Goal: Task Accomplishment & Management: Use online tool/utility

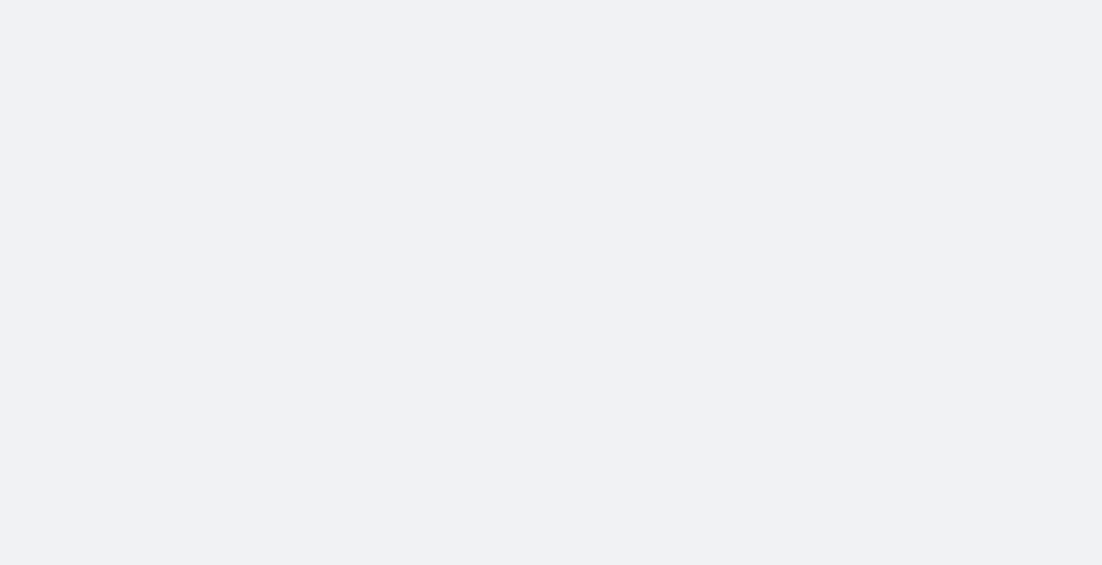
drag, startPoint x: 0, startPoint y: 0, endPoint x: 460, endPoint y: 155, distance: 485.7
click at [460, 155] on body at bounding box center [551, 282] width 1102 height 565
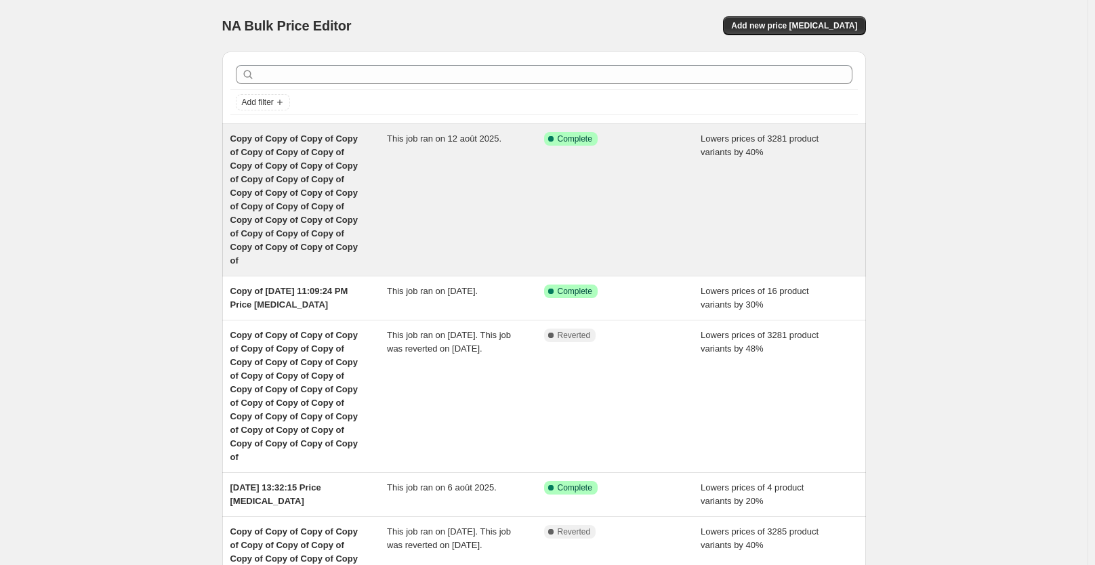
click at [394, 203] on div "This job ran on 12 août 2025." at bounding box center [465, 200] width 157 height 136
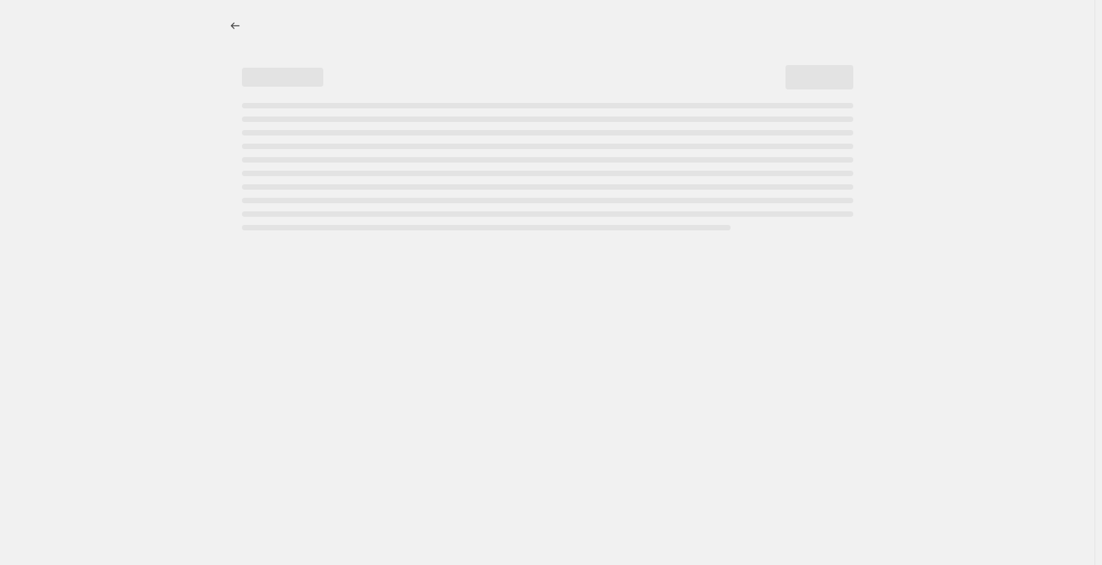
select select "percentage"
select select "not_equal"
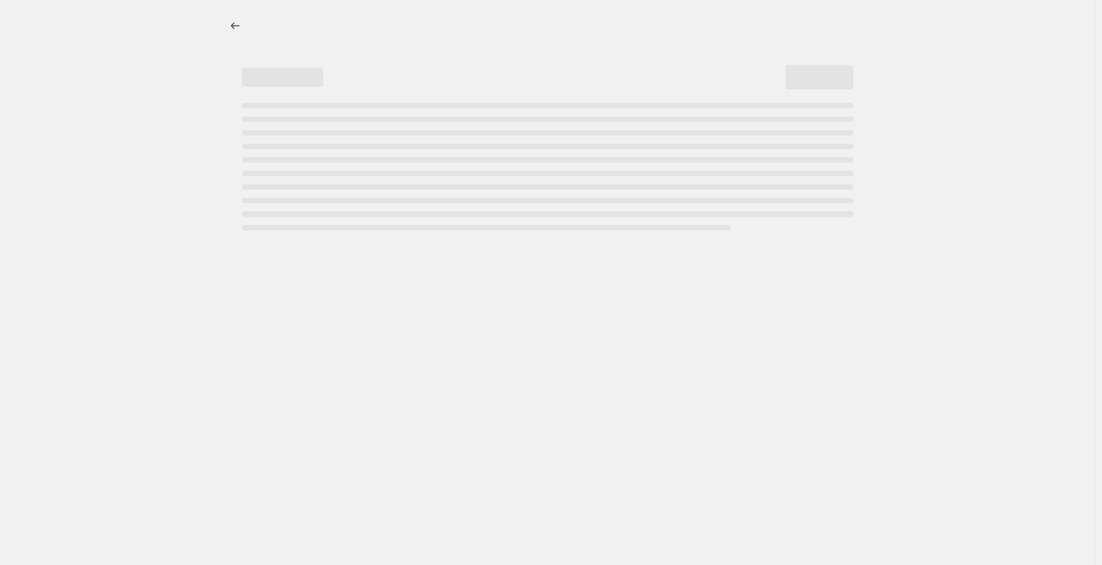
select select "not_equal"
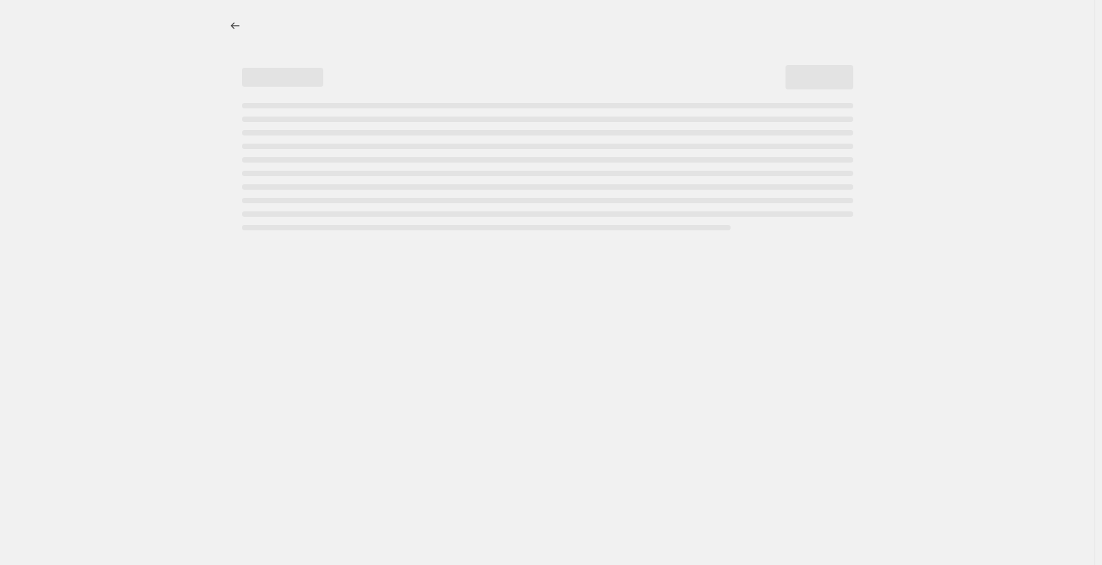
select select "not_equal"
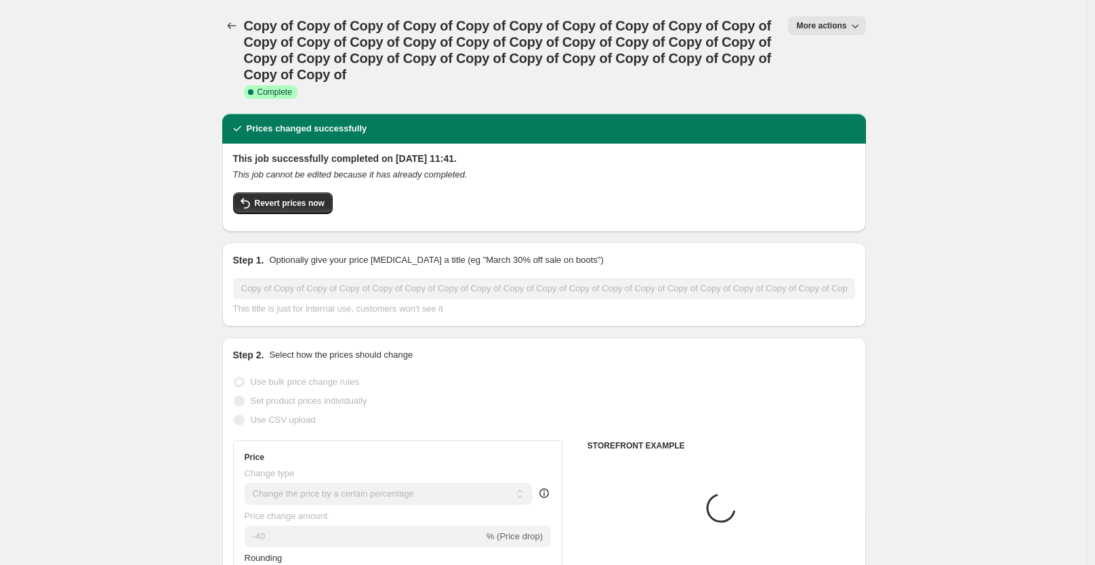
select select "collection"
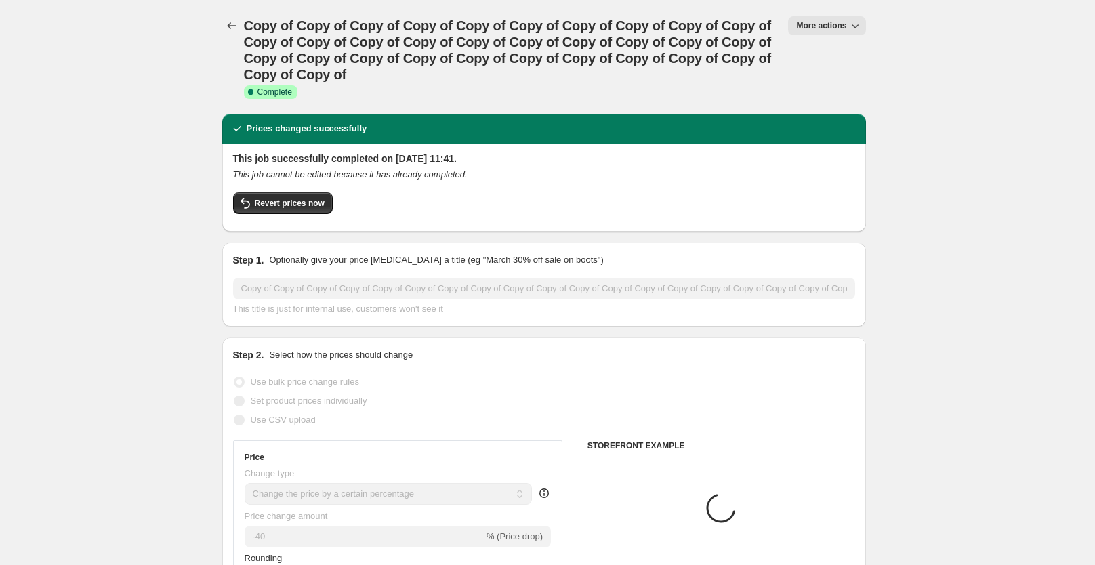
select select "collection"
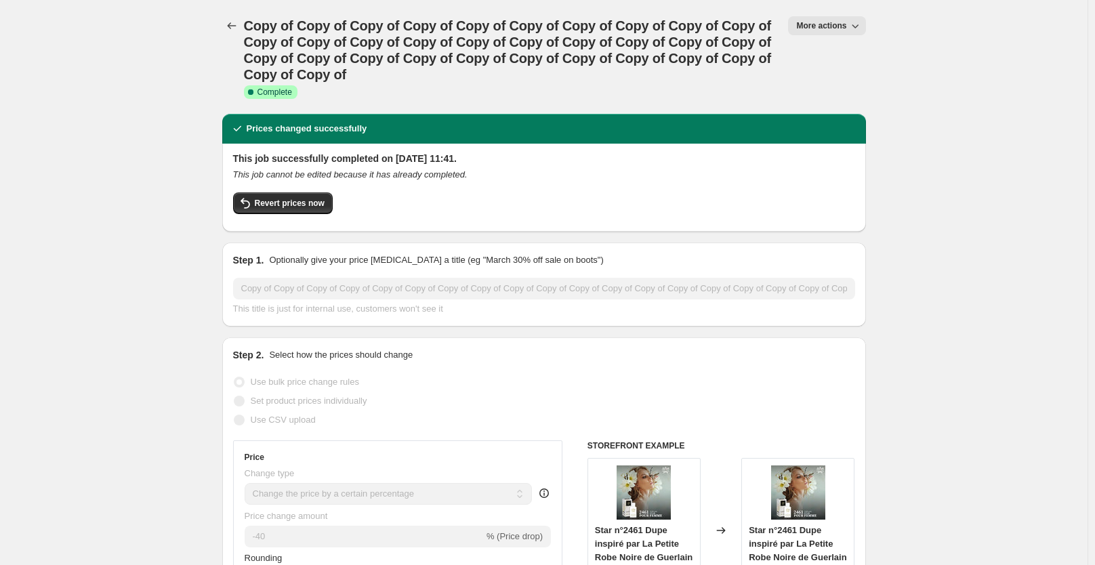
click at [836, 28] on span "More actions" at bounding box center [821, 25] width 50 height 11
click at [552, 79] on h1 "Copy of Copy of Copy of Copy of Copy of Copy of Copy of Copy of Copy of Copy of…" at bounding box center [508, 50] width 529 height 65
click at [298, 200] on span "Revert prices now" at bounding box center [290, 203] width 70 height 11
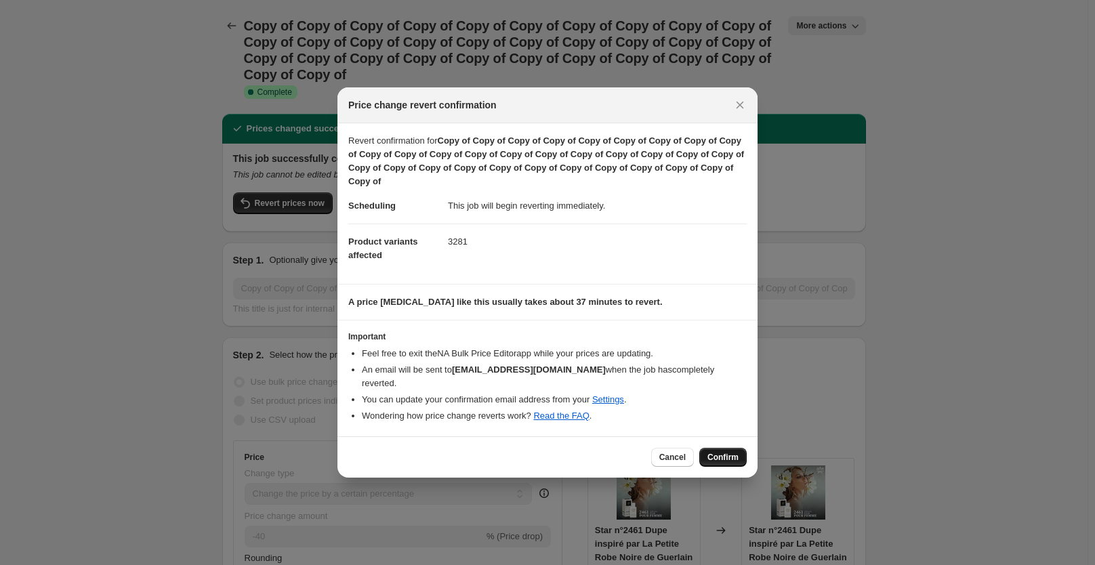
click at [732, 452] on span "Confirm" at bounding box center [723, 457] width 31 height 11
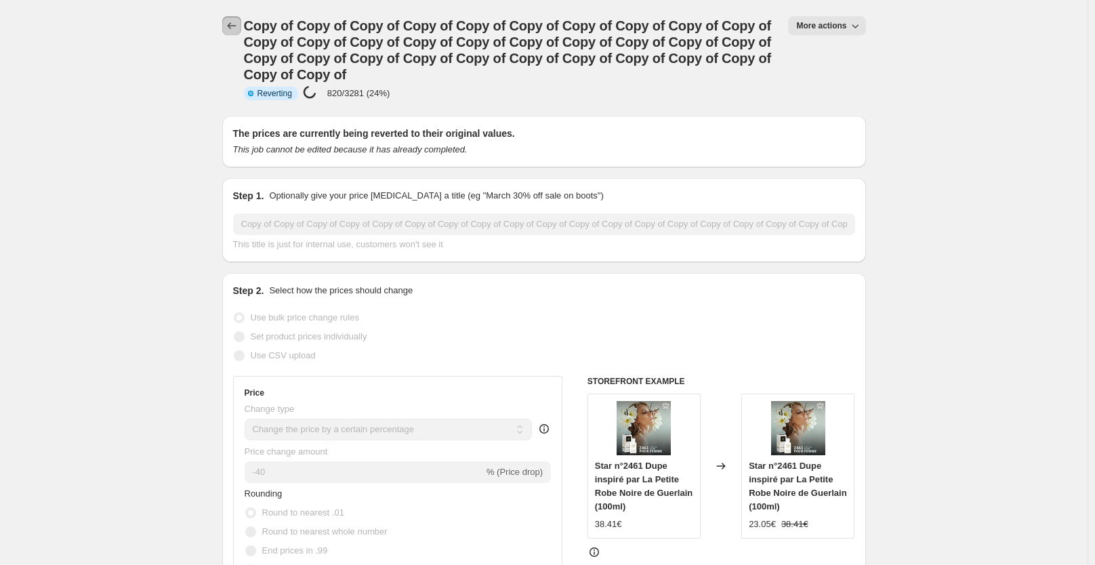
click at [232, 22] on icon "Price change jobs" at bounding box center [232, 26] width 14 height 14
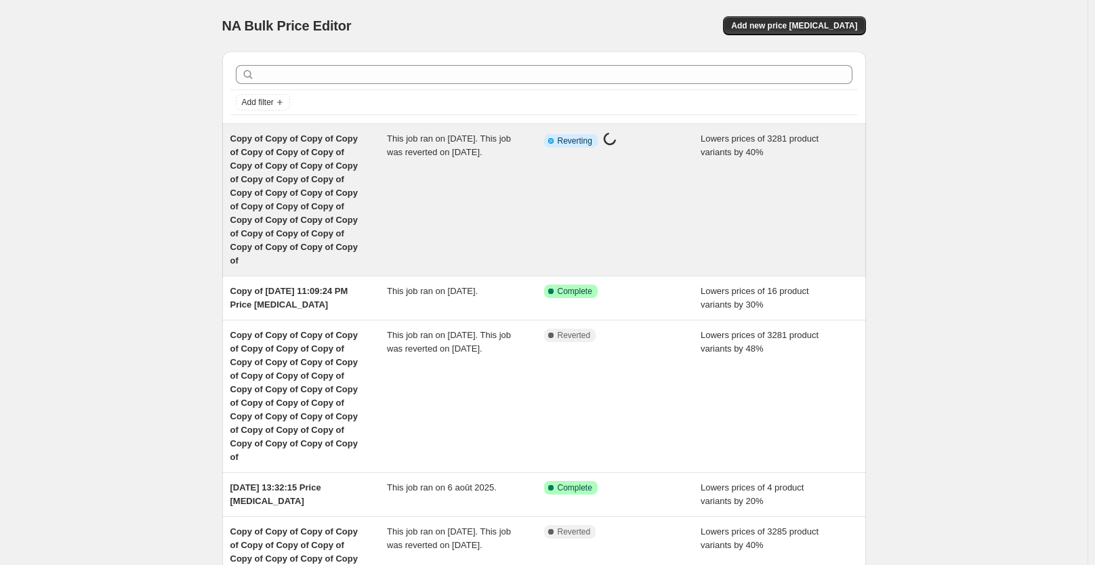
click at [439, 189] on div "This job ran on [DATE]. This job was reverted on [DATE]." at bounding box center [465, 200] width 157 height 136
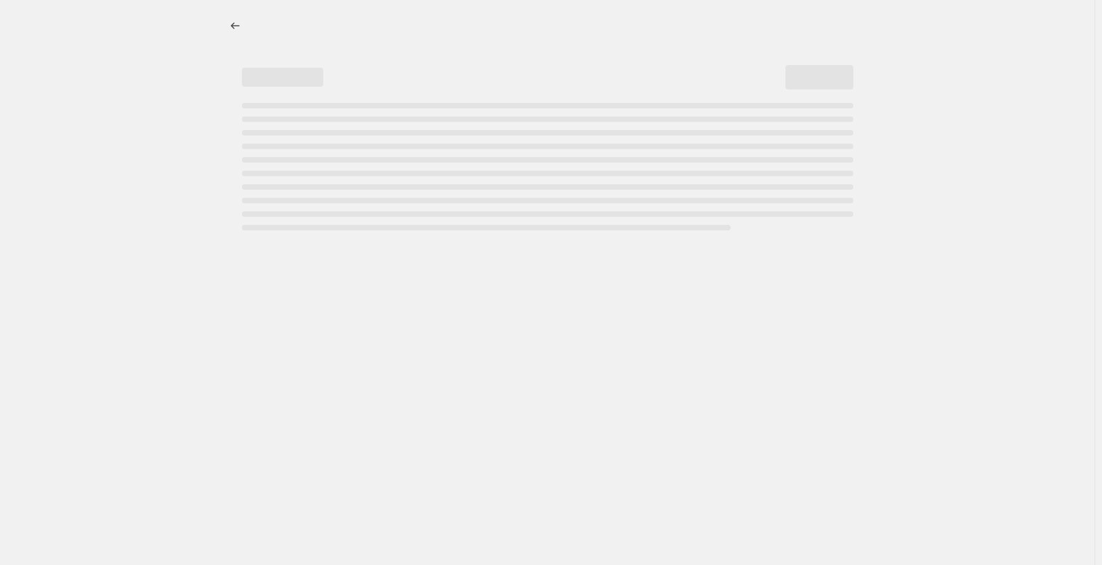
select select "percentage"
select select "collection"
select select "not_equal"
select select "collection"
select select "not_equal"
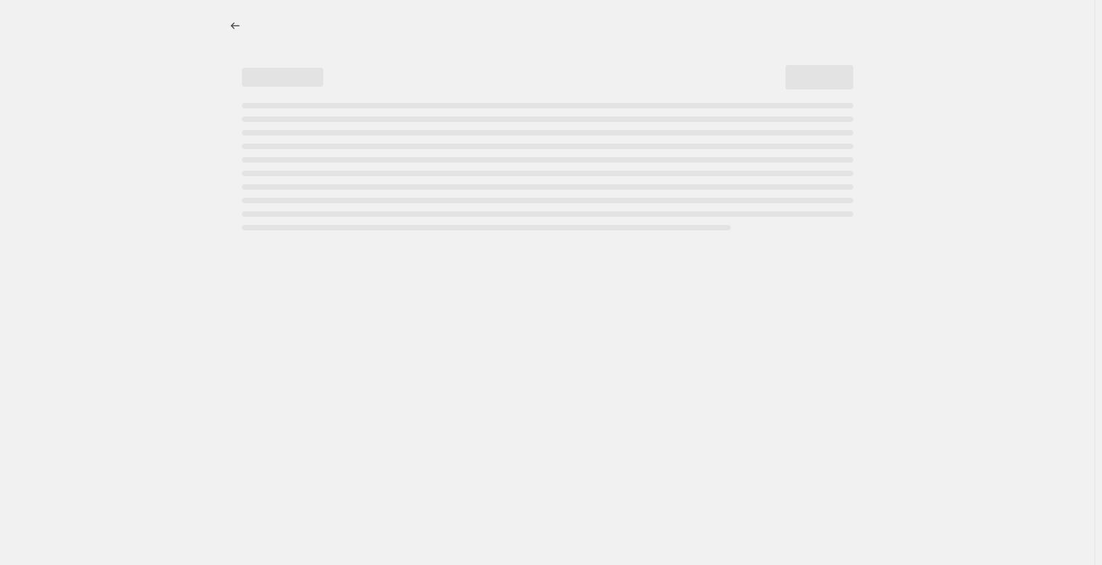
select select "collection"
select select "not_equal"
select select "collection"
select select "not_equal"
select select "collection"
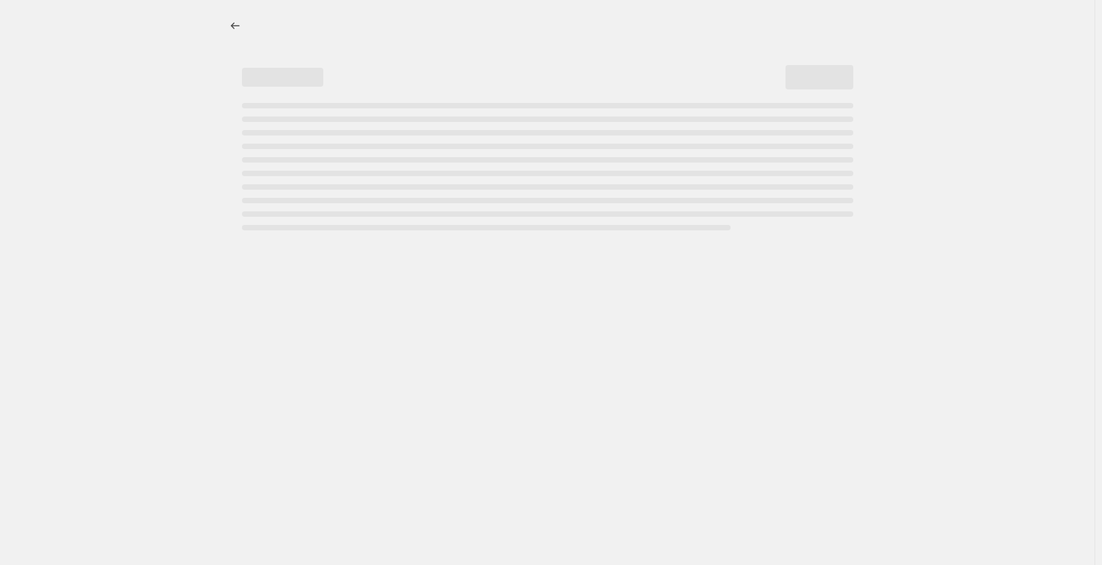
select select "not_equal"
select select "collection"
select select "not_equal"
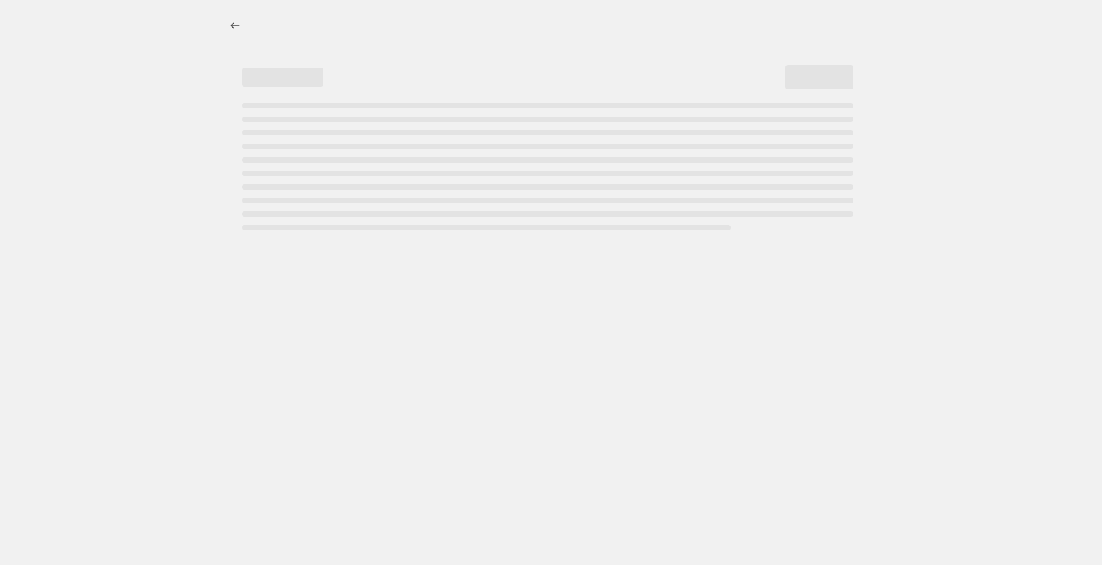
select select "not_equal"
select select "collection"
select select "not_equal"
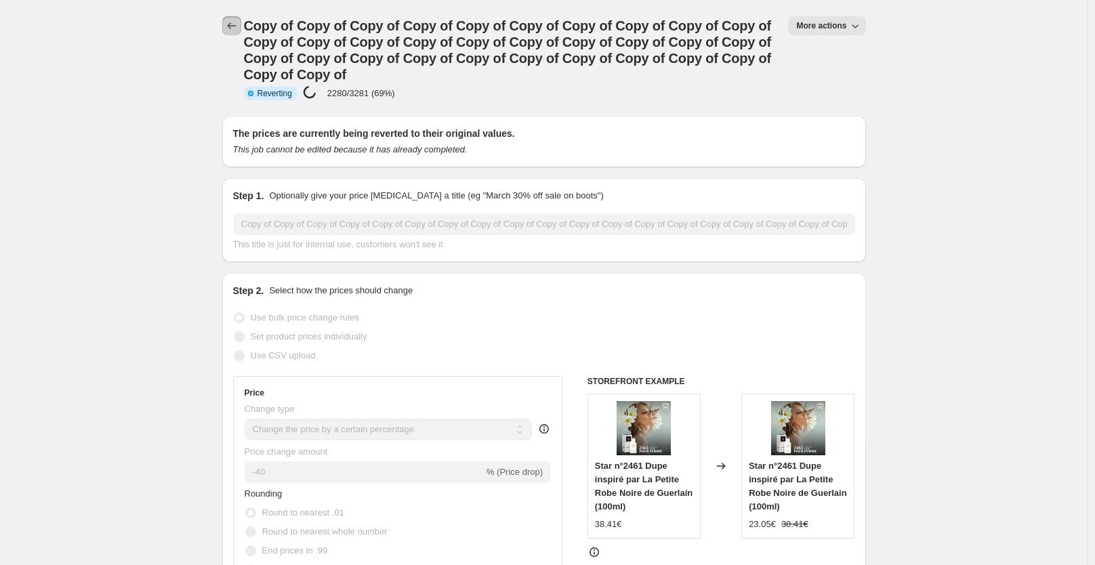
click at [235, 24] on icon "Price change jobs" at bounding box center [232, 26] width 14 height 14
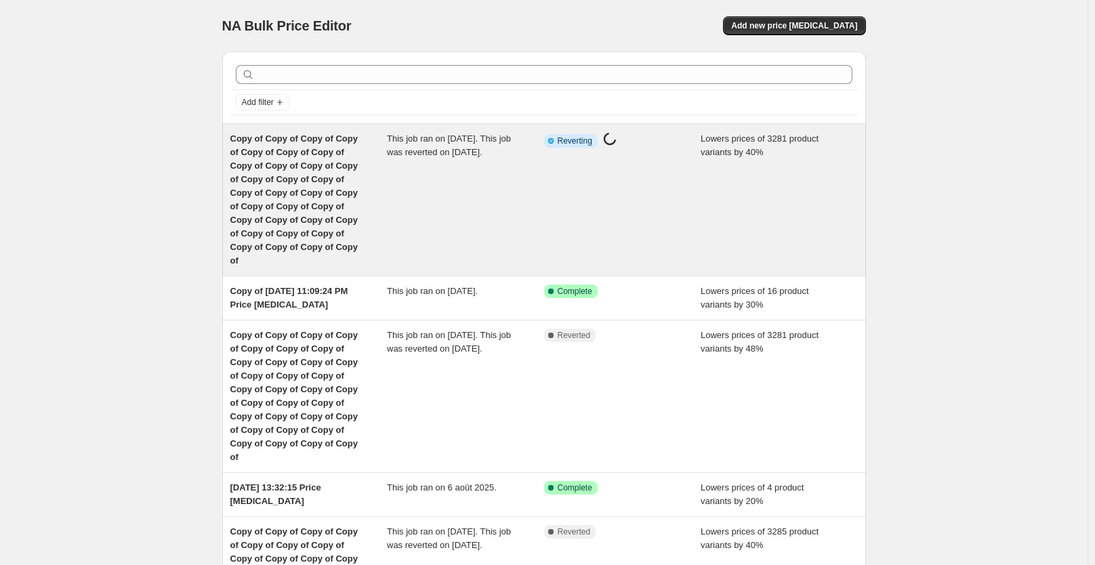
click at [419, 205] on div "This job ran on [DATE]. This job was reverted on [DATE]." at bounding box center [465, 200] width 157 height 136
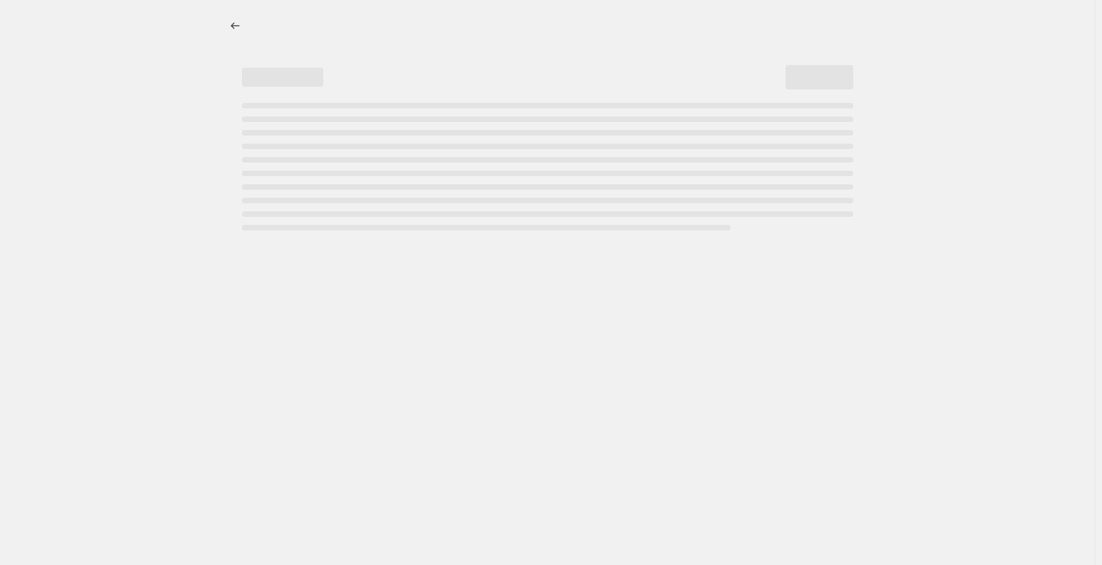
select select "percentage"
select select "collection"
select select "not_equal"
select select "collection"
select select "not_equal"
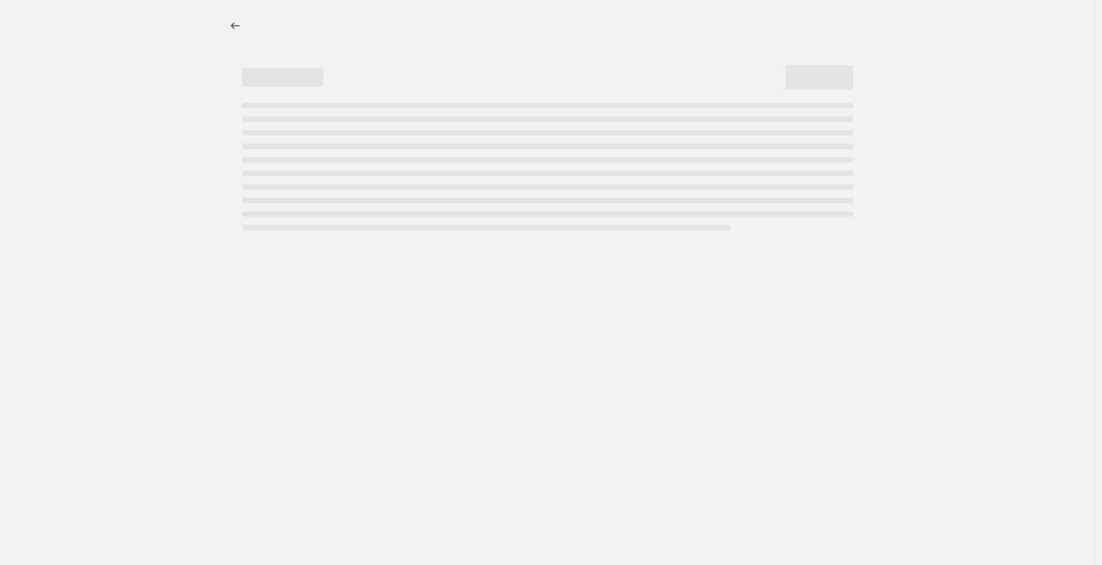
select select "collection"
select select "not_equal"
select select "collection"
select select "not_equal"
select select "collection"
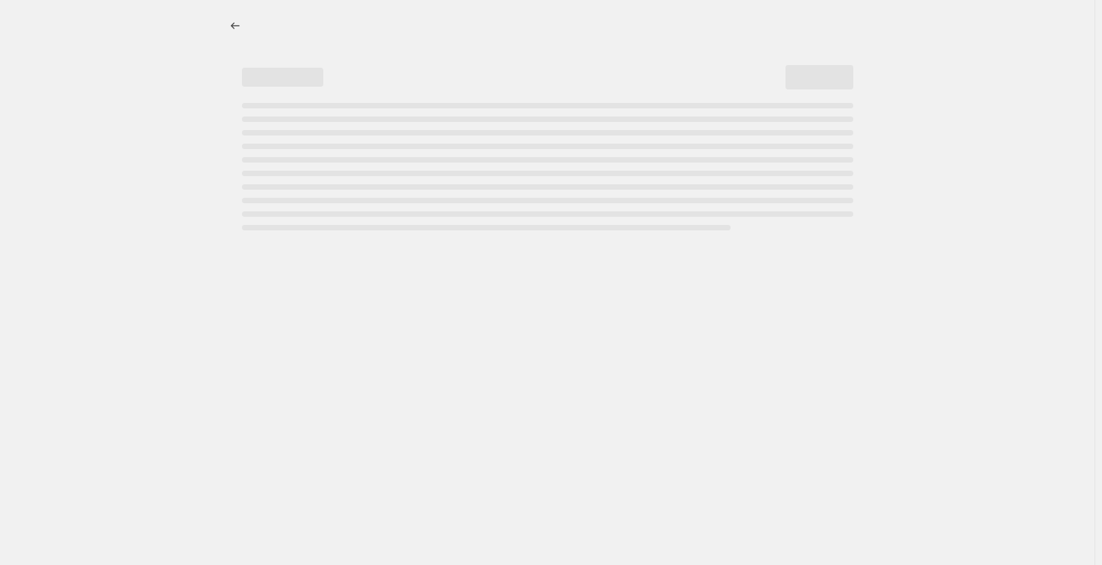
select select "not_equal"
select select "collection"
select select "not_equal"
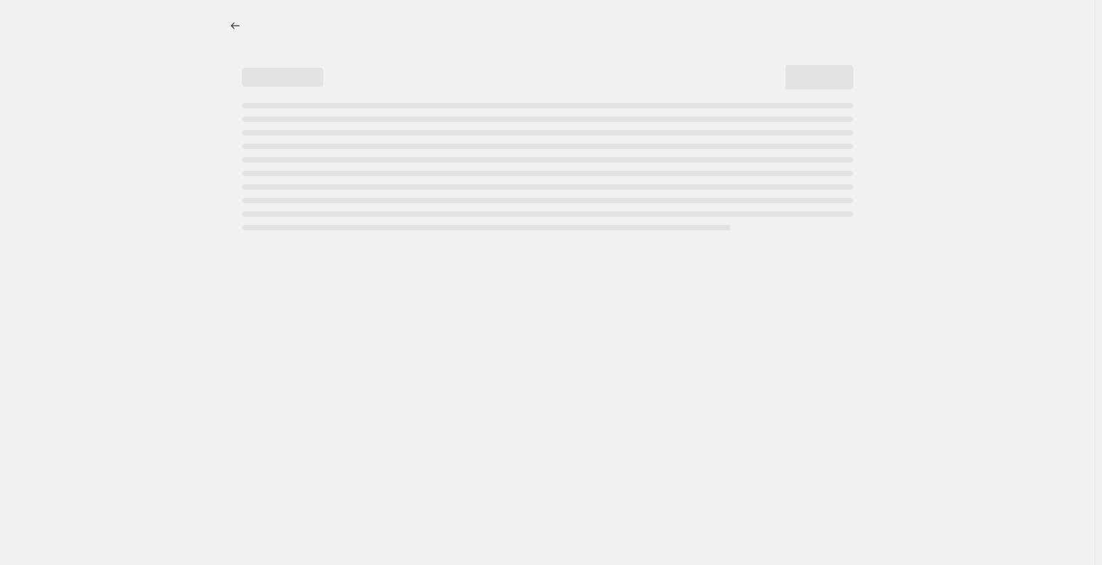
select select "not_equal"
select select "collection"
select select "not_equal"
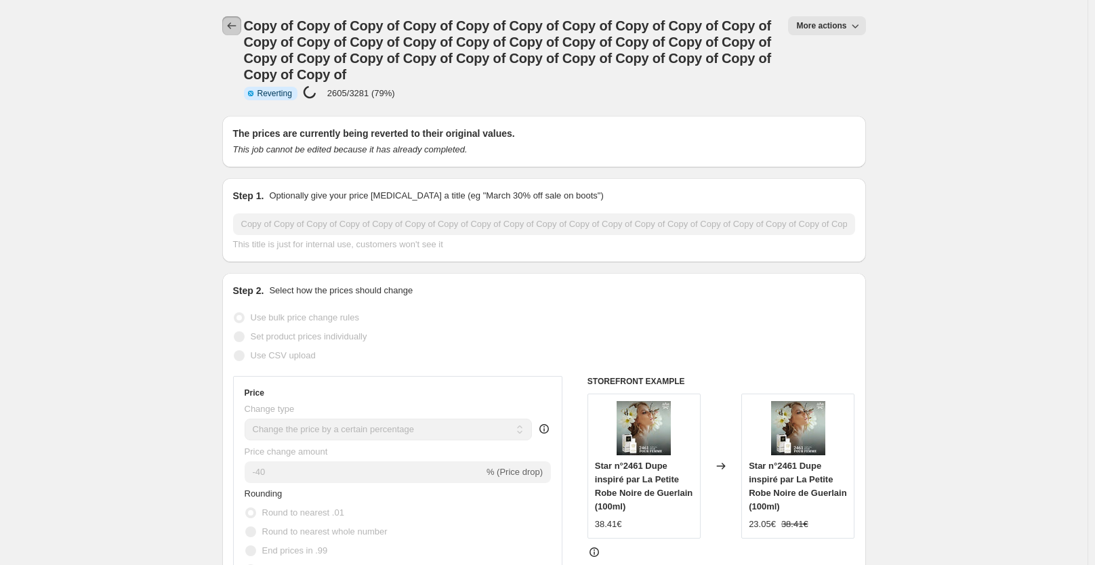
click at [233, 26] on icon "Price change jobs" at bounding box center [232, 26] width 14 height 14
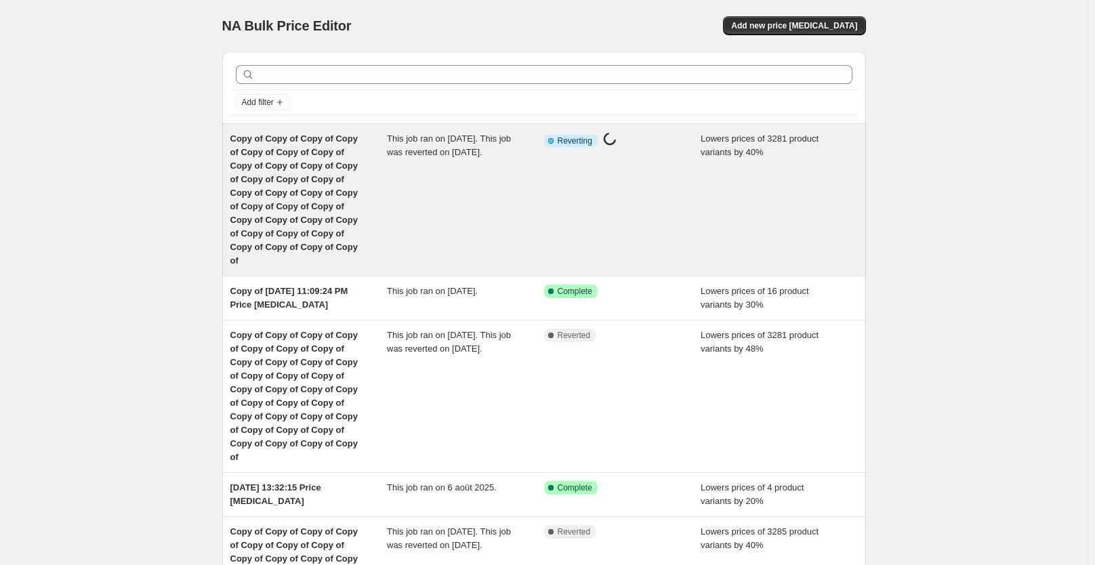
click at [477, 169] on div "This job ran on [DATE]. This job was reverted on [DATE]." at bounding box center [465, 200] width 157 height 136
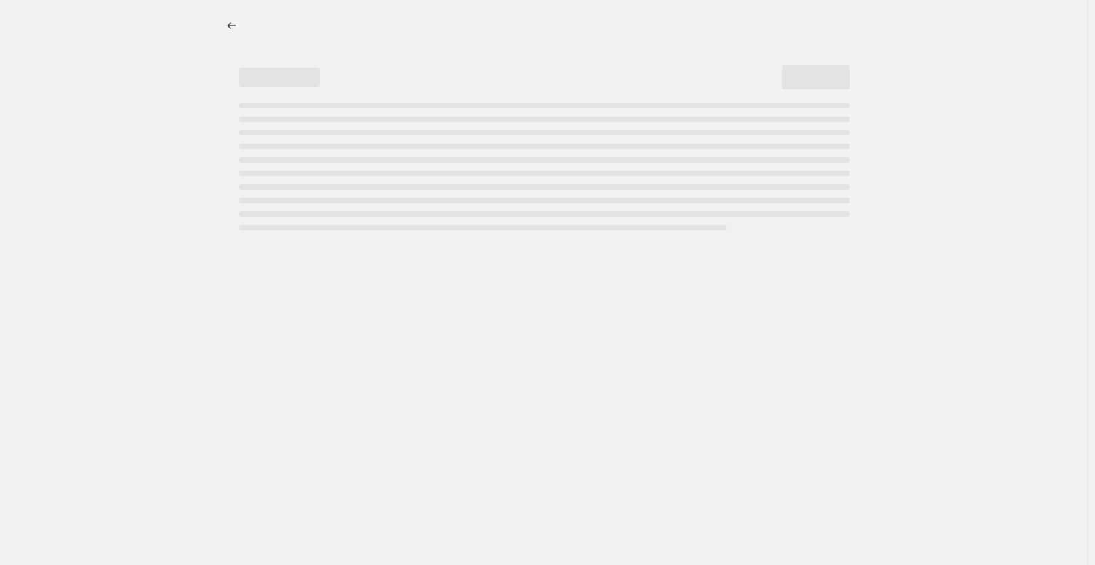
select select "percentage"
select select "collection"
select select "not_equal"
select select "collection"
select select "not_equal"
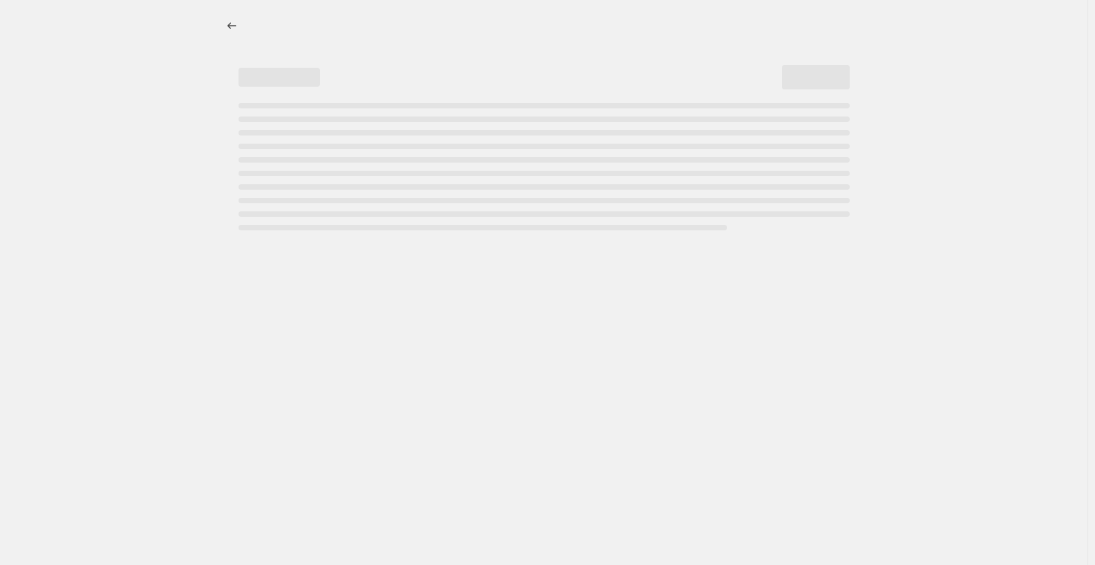
select select "collection"
select select "not_equal"
select select "collection"
select select "not_equal"
select select "collection"
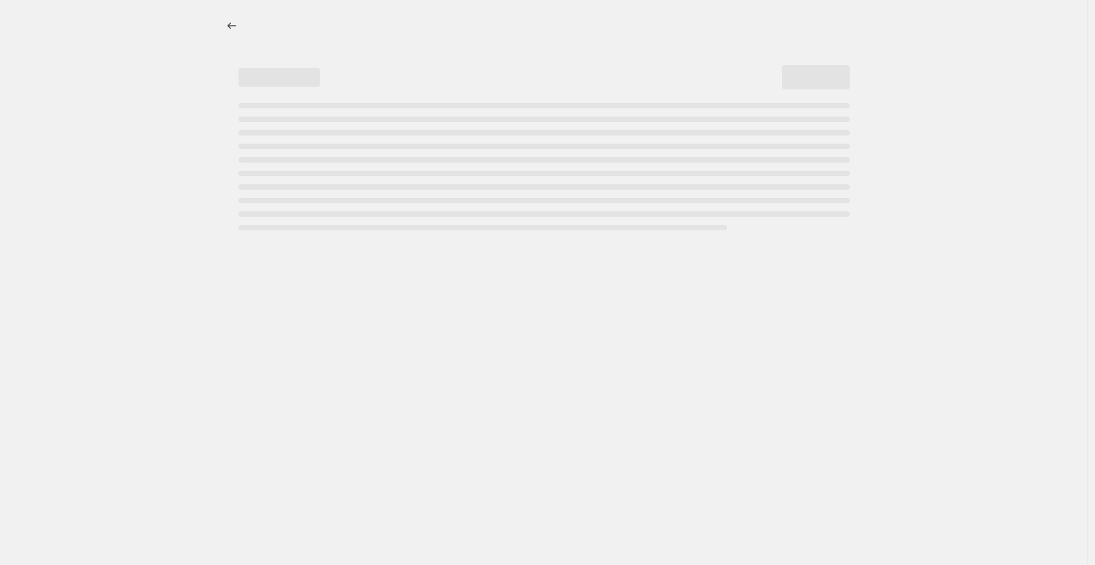
select select "not_equal"
select select "collection"
select select "not_equal"
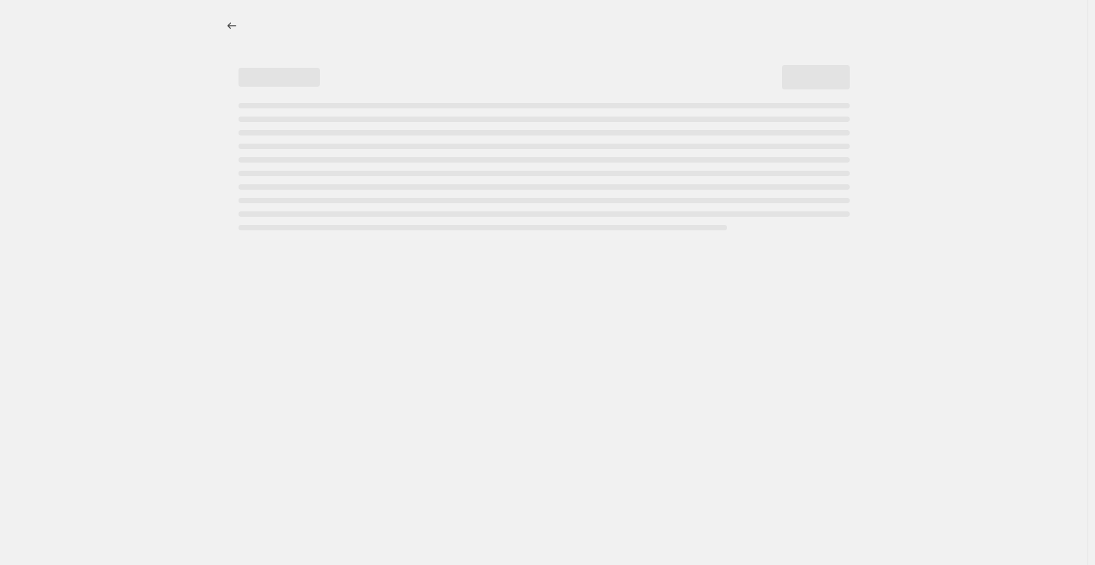
select select "not_equal"
select select "collection"
select select "not_equal"
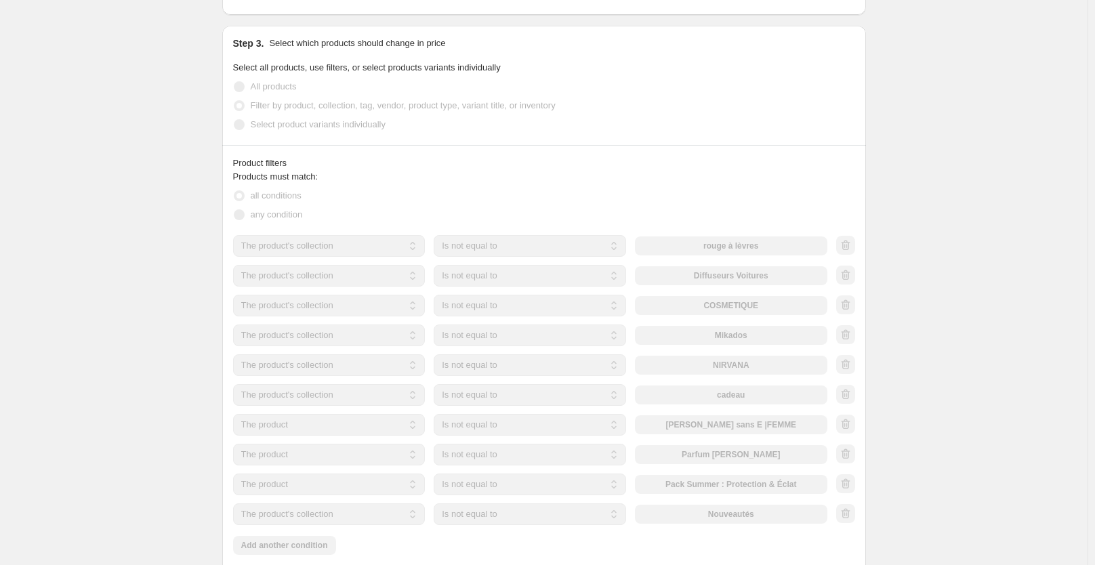
scroll to position [826, 0]
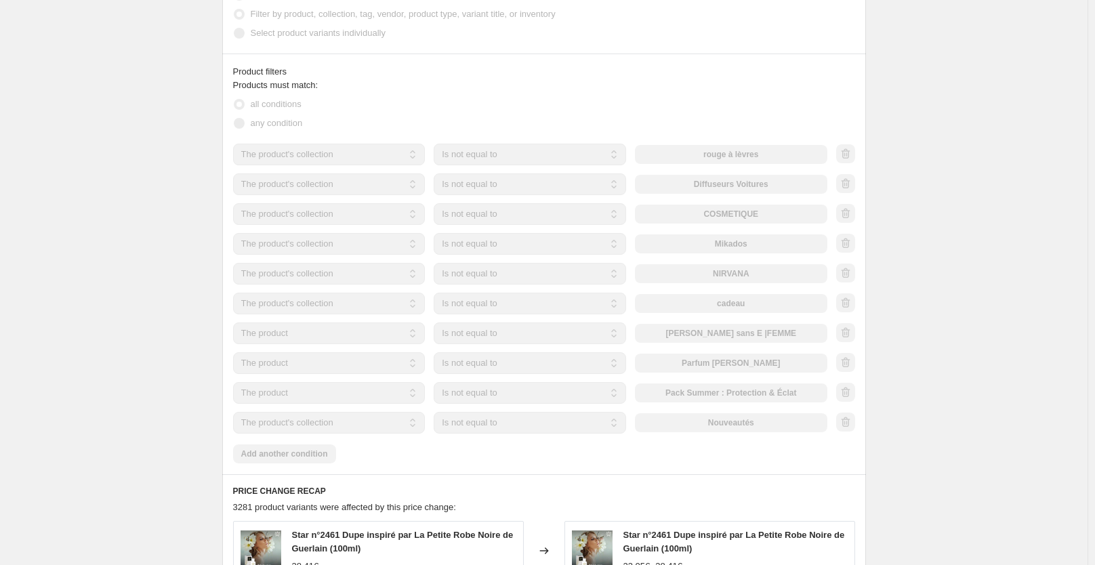
select select "percentage"
select select "collection"
select select "not_equal"
select select "collection"
select select "not_equal"
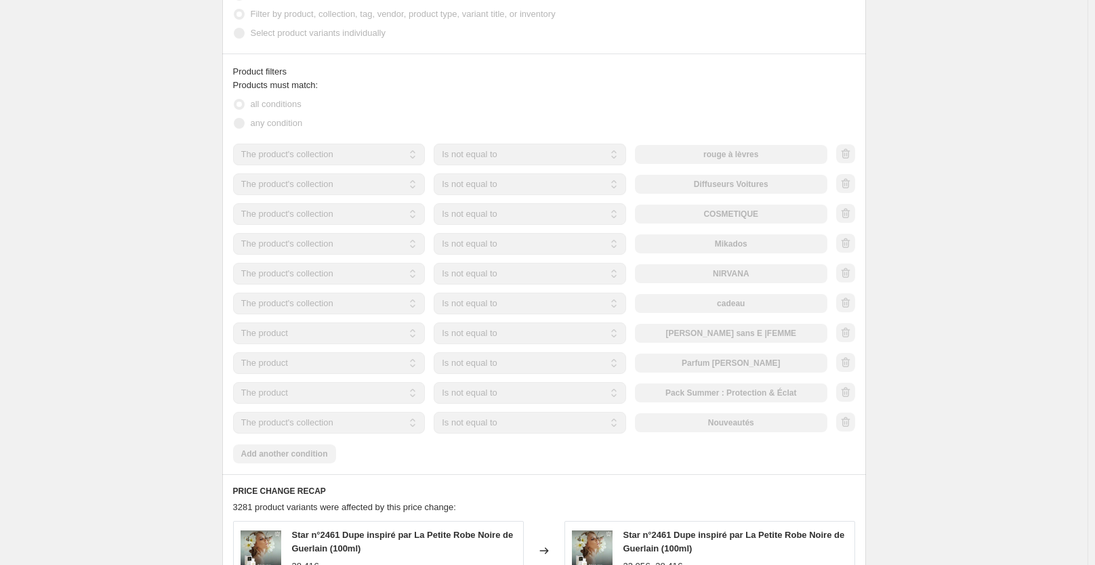
select select "collection"
select select "not_equal"
select select "collection"
select select "not_equal"
select select "collection"
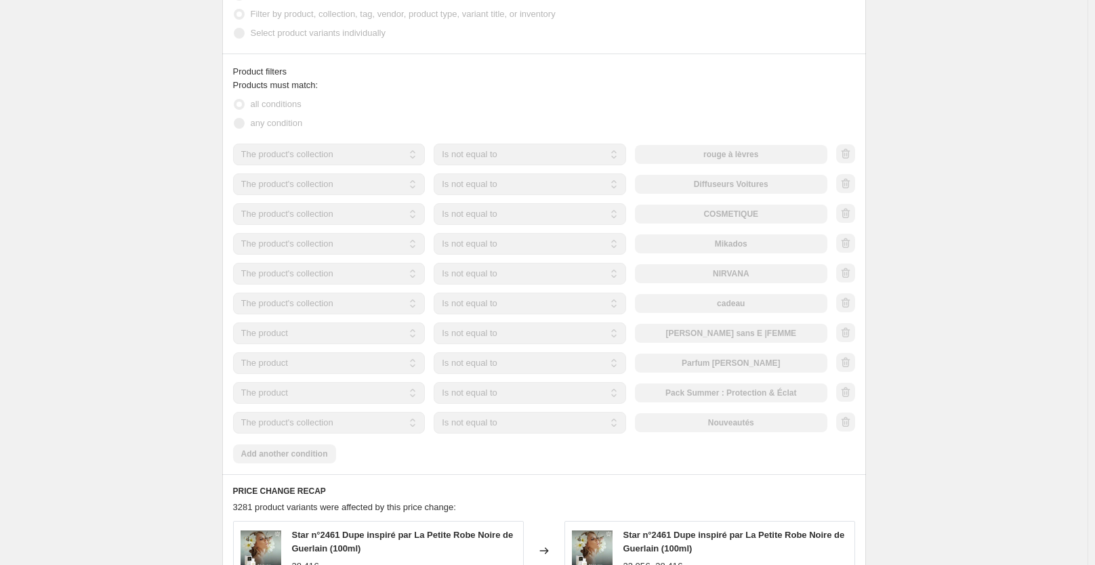
select select "not_equal"
select select "collection"
select select "not_equal"
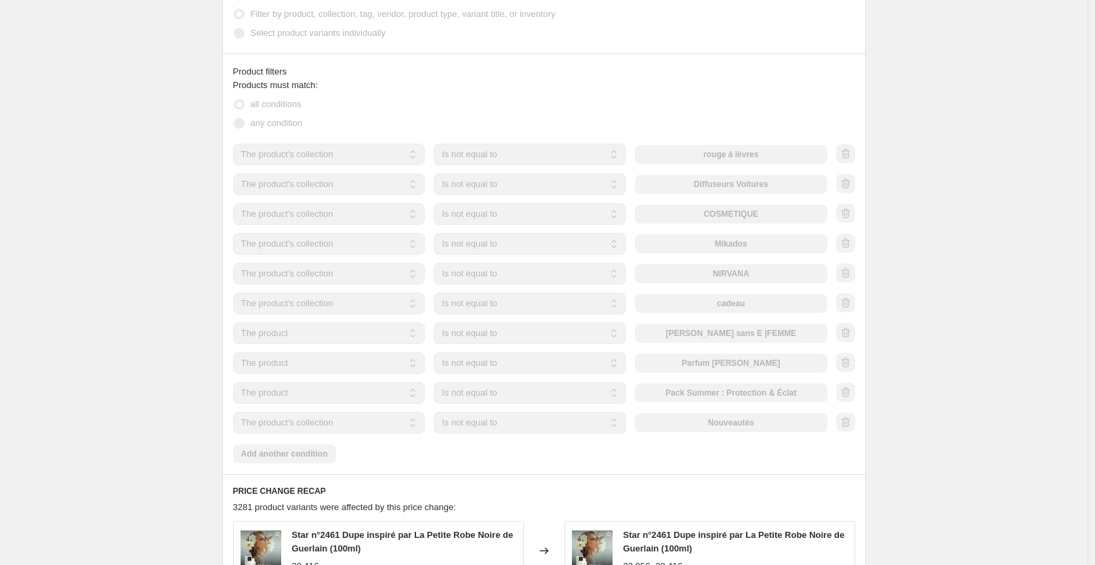
select select "not_equal"
select select "collection"
select select "not_equal"
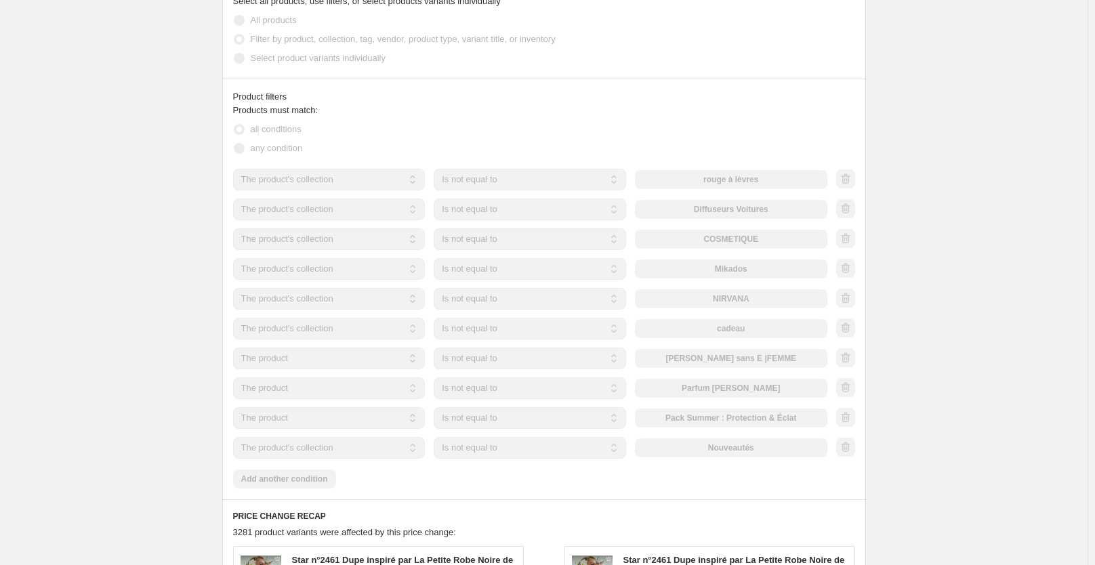
scroll to position [0, 0]
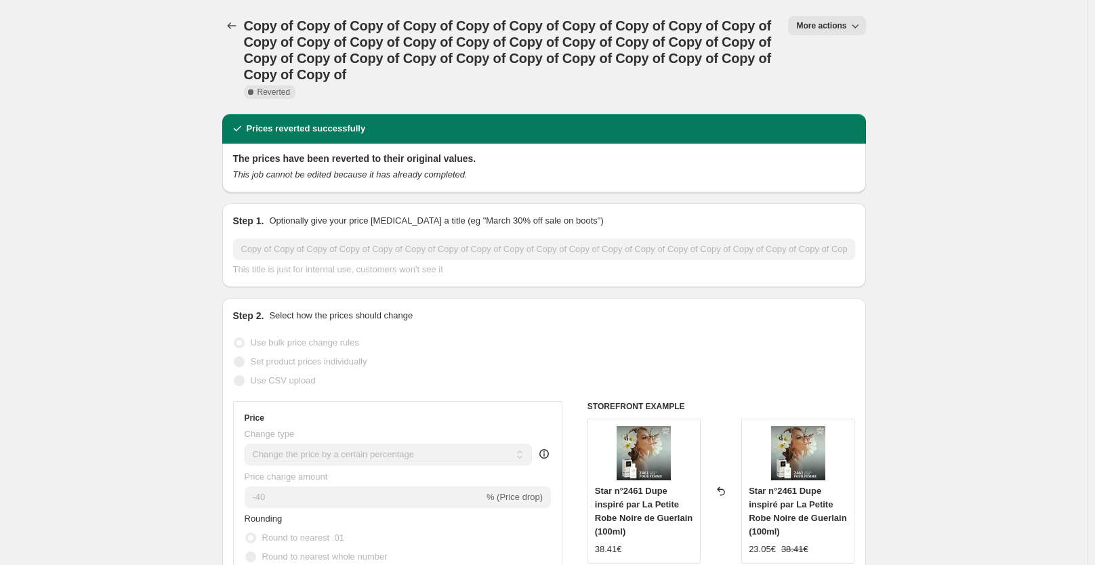
click at [836, 28] on span "More actions" at bounding box center [821, 25] width 50 height 11
click at [832, 52] on span "Copy to new job" at bounding box center [833, 54] width 63 height 10
select select "percentage"
select select "collection"
select select "not_equal"
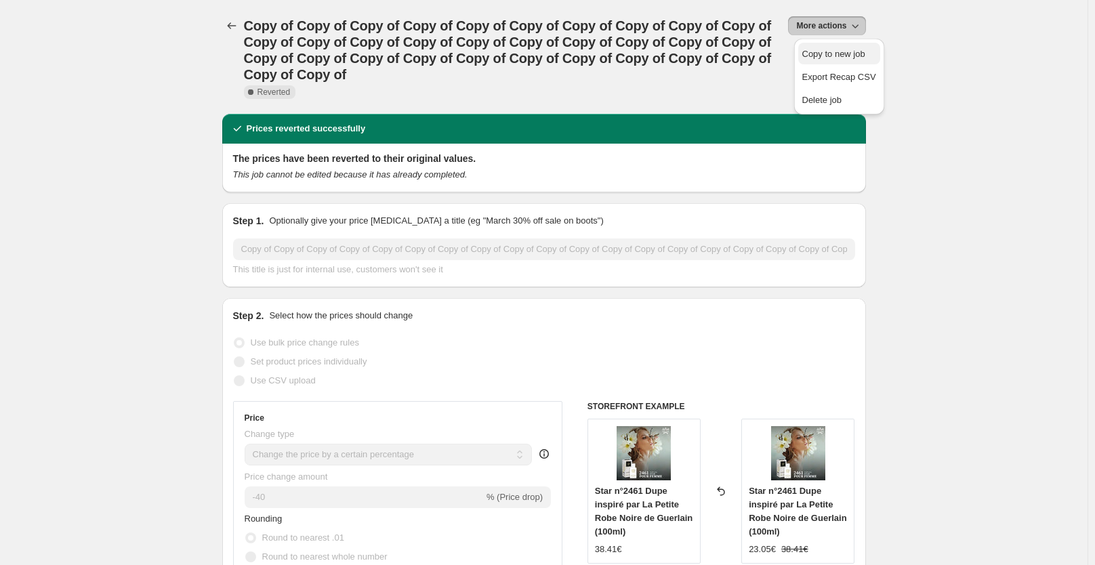
select select "collection"
select select "not_equal"
select select "collection"
select select "not_equal"
select select "collection"
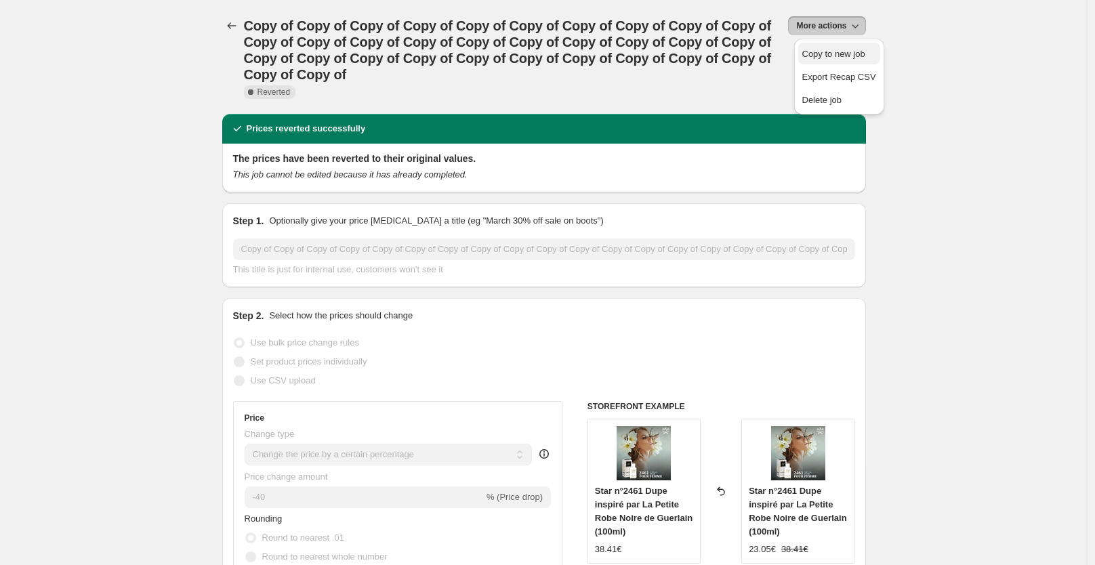
select select "not_equal"
select select "collection"
select select "not_equal"
select select "collection"
select select "not_equal"
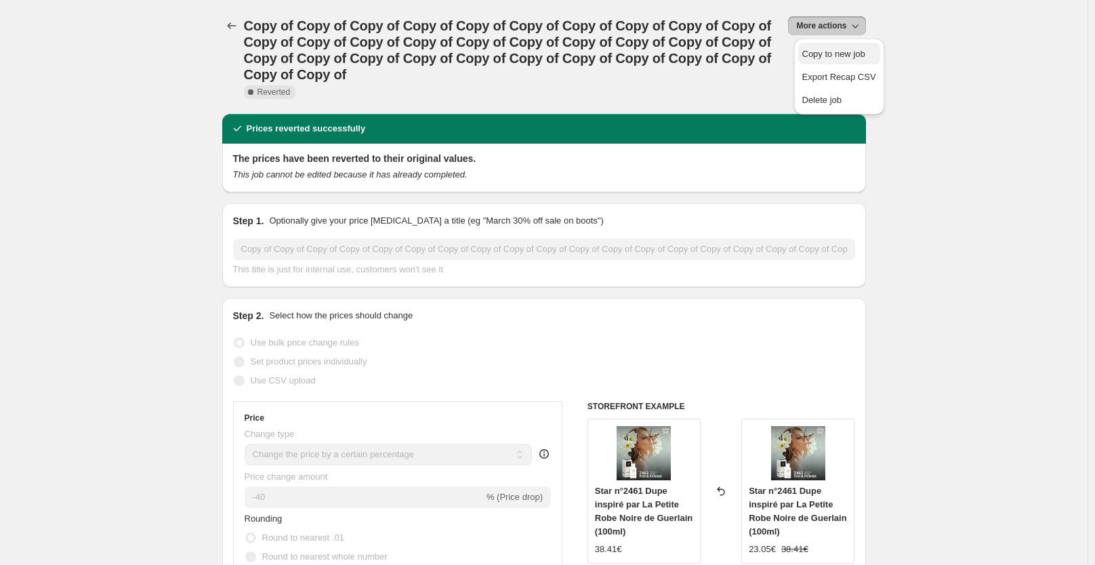
select select "not_equal"
select select "collection"
select select "not_equal"
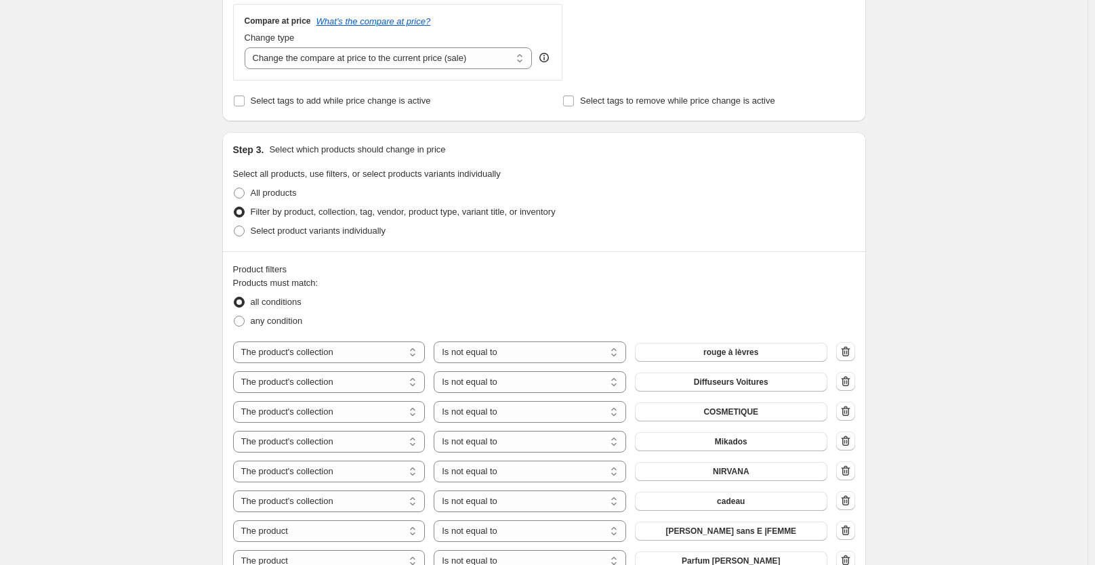
scroll to position [228, 0]
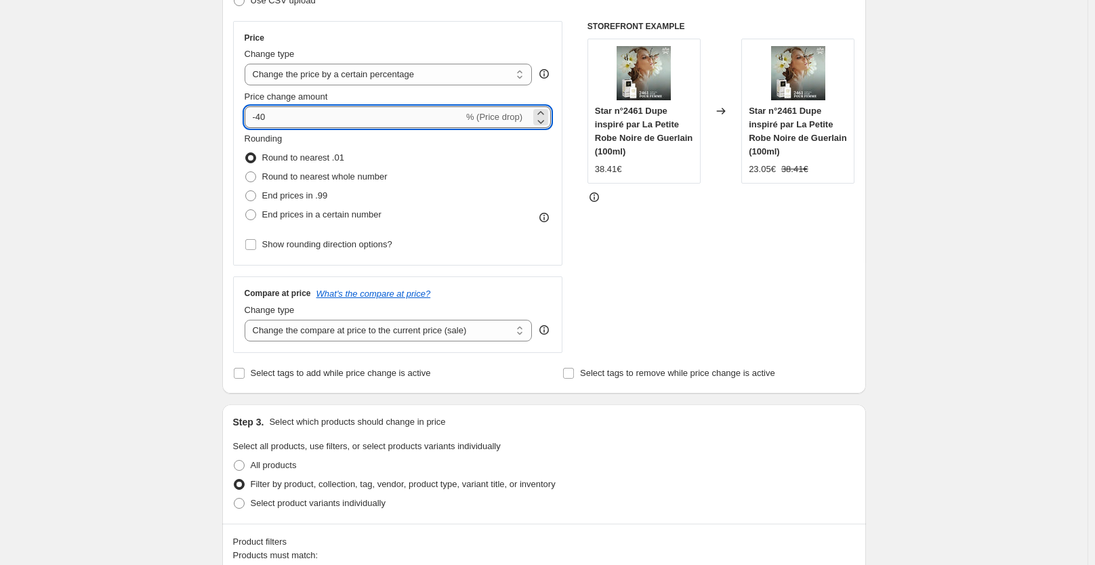
click at [369, 119] on input "-40" at bounding box center [354, 117] width 219 height 22
type input "-48"
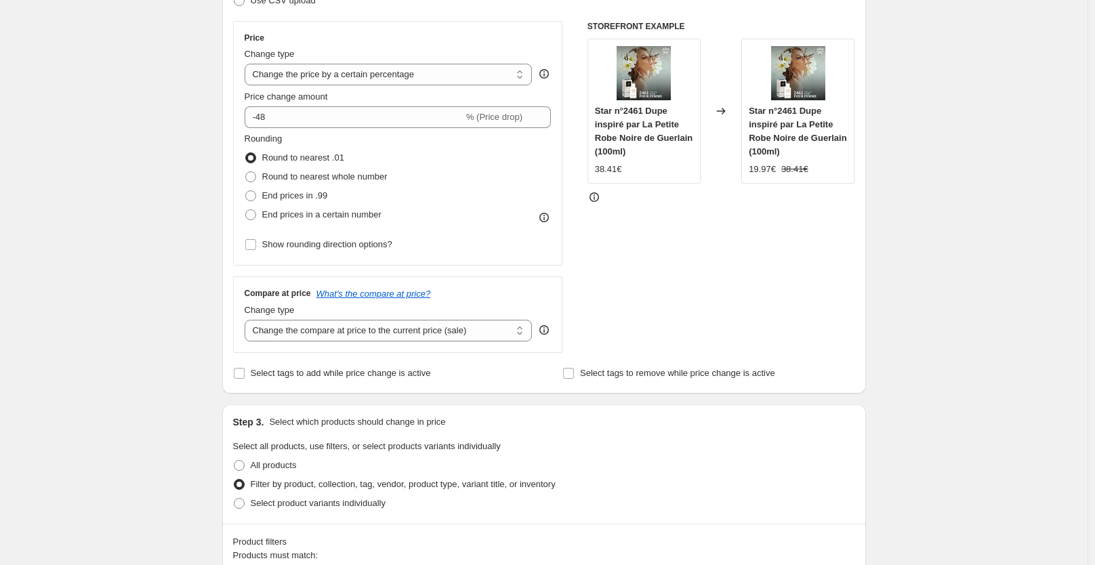
click at [609, 285] on div "STOREFRONT EXAMPLE Star n°2461 Dupe inspiré par La Petite Robe Noire de Guerlai…" at bounding box center [722, 187] width 268 height 332
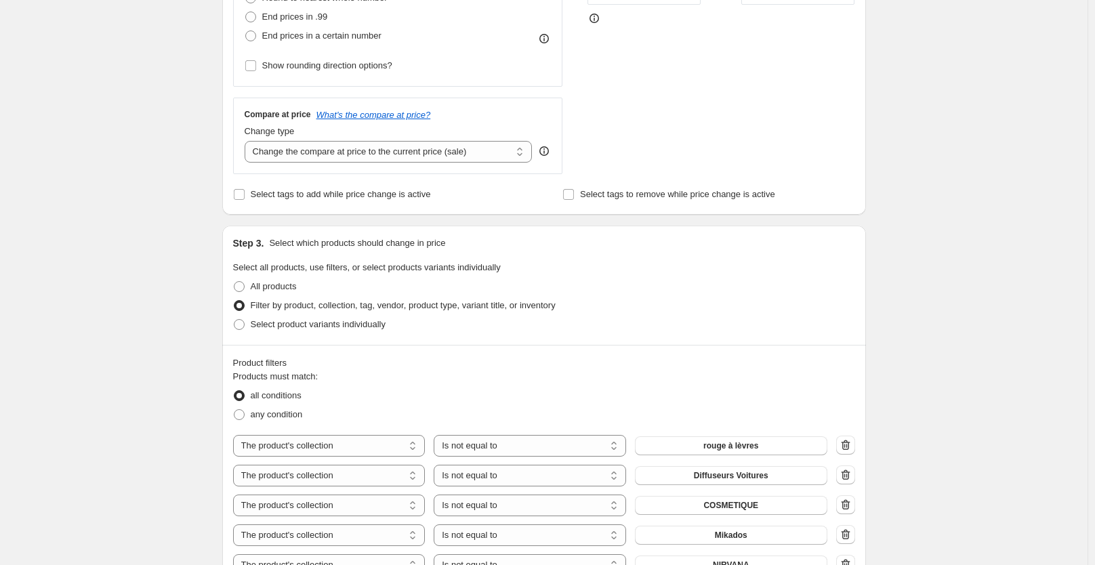
scroll to position [310, 0]
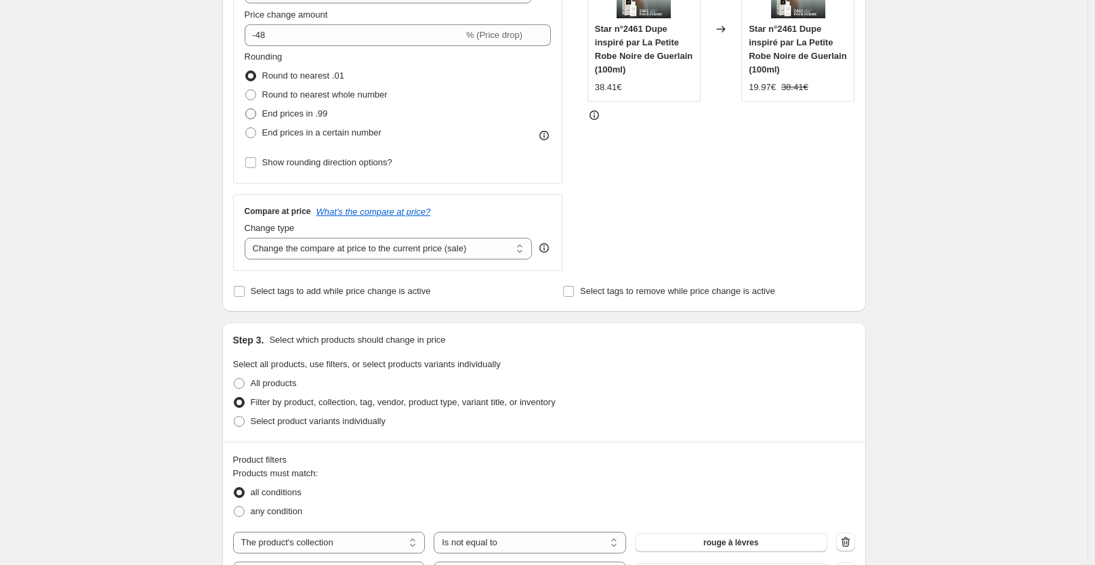
click at [279, 115] on span "End prices in .99" at bounding box center [295, 113] width 66 height 10
click at [246, 109] on input "End prices in .99" at bounding box center [245, 108] width 1 height 1
radio input "true"
click at [634, 265] on div "STOREFRONT EXAMPLE Star n°2461 Dupe inspiré par La Petite Robe Noire de Guerlai…" at bounding box center [722, 105] width 268 height 332
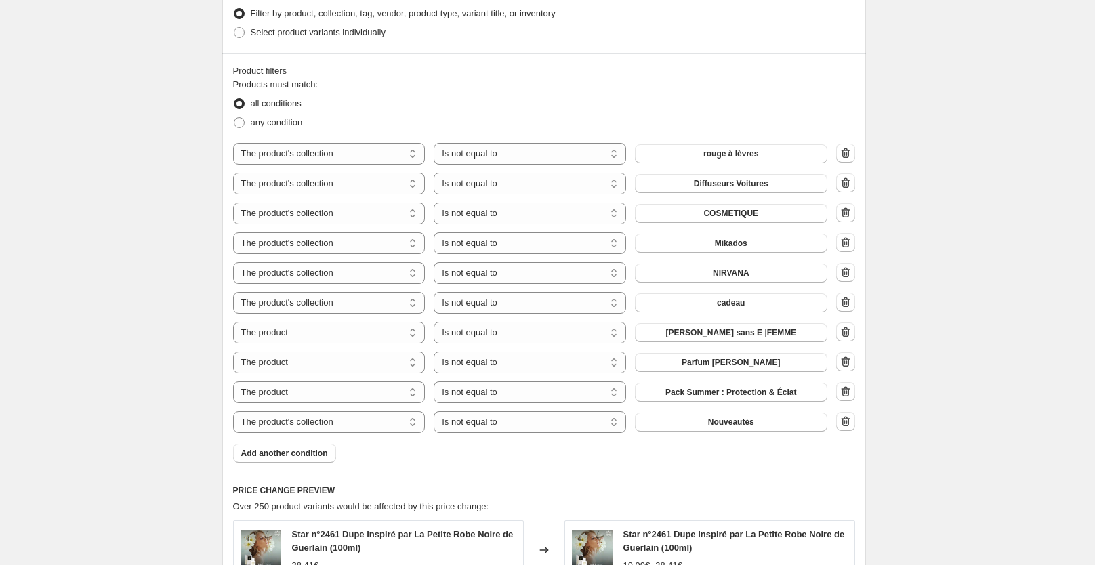
scroll to position [704, 0]
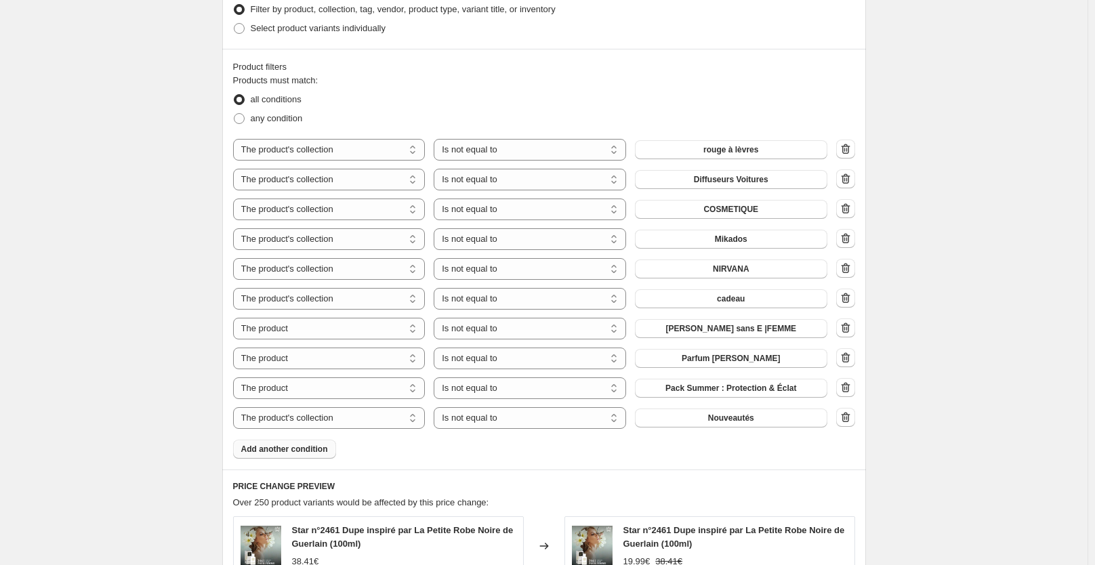
click at [323, 453] on span "Add another condition" at bounding box center [284, 449] width 87 height 11
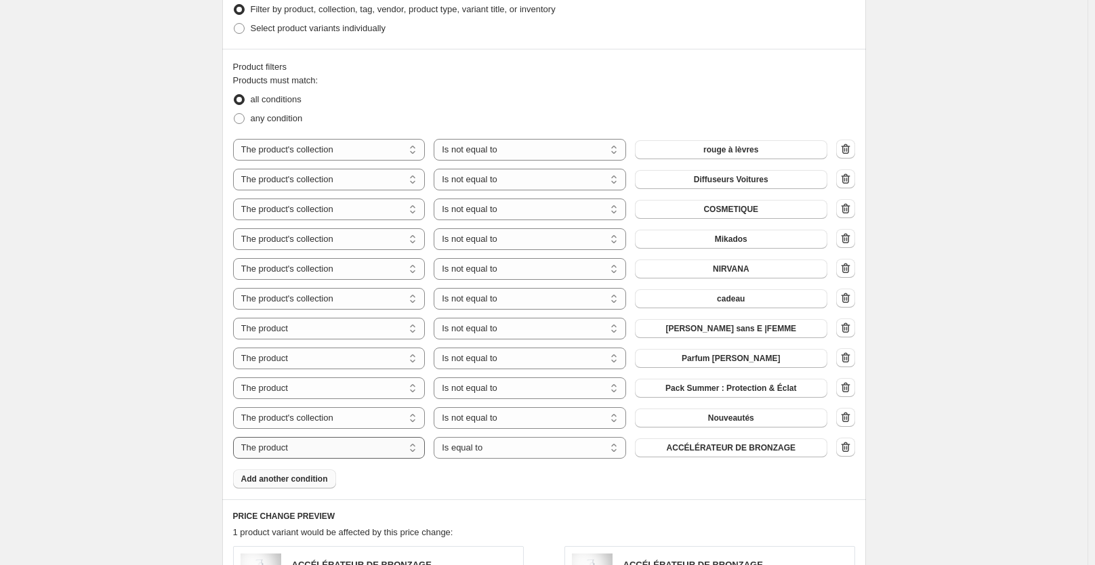
click at [352, 453] on select "The product The product's collection The product's tag The product's vendor The…" at bounding box center [329, 448] width 192 height 22
select select "tag"
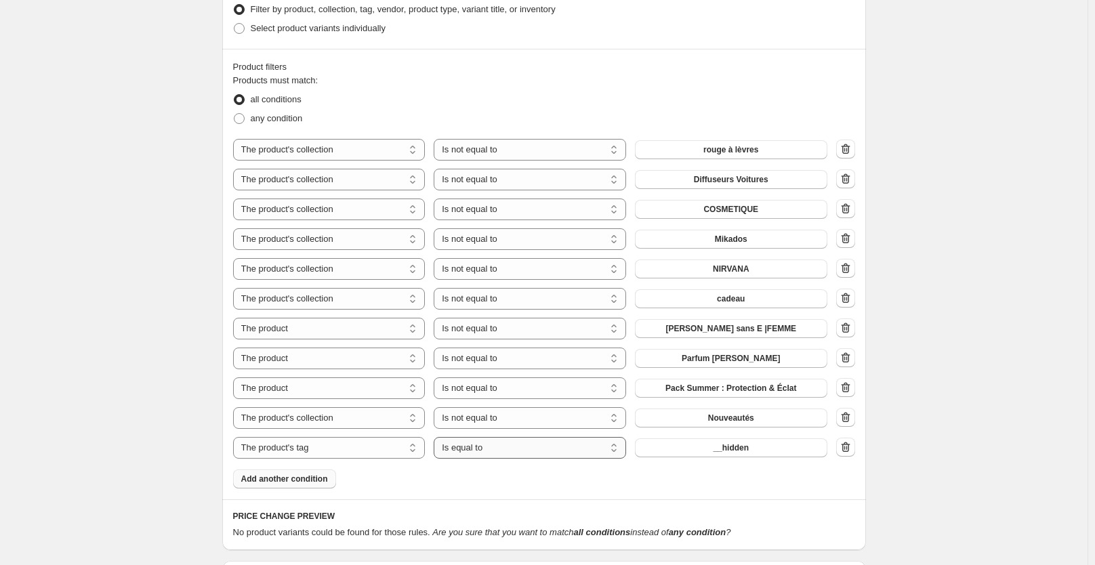
click at [569, 459] on select "Is equal to Is not equal to" at bounding box center [530, 448] width 192 height 22
click at [538, 447] on select "Is equal to Is not equal to" at bounding box center [530, 448] width 192 height 22
select select "not_equal"
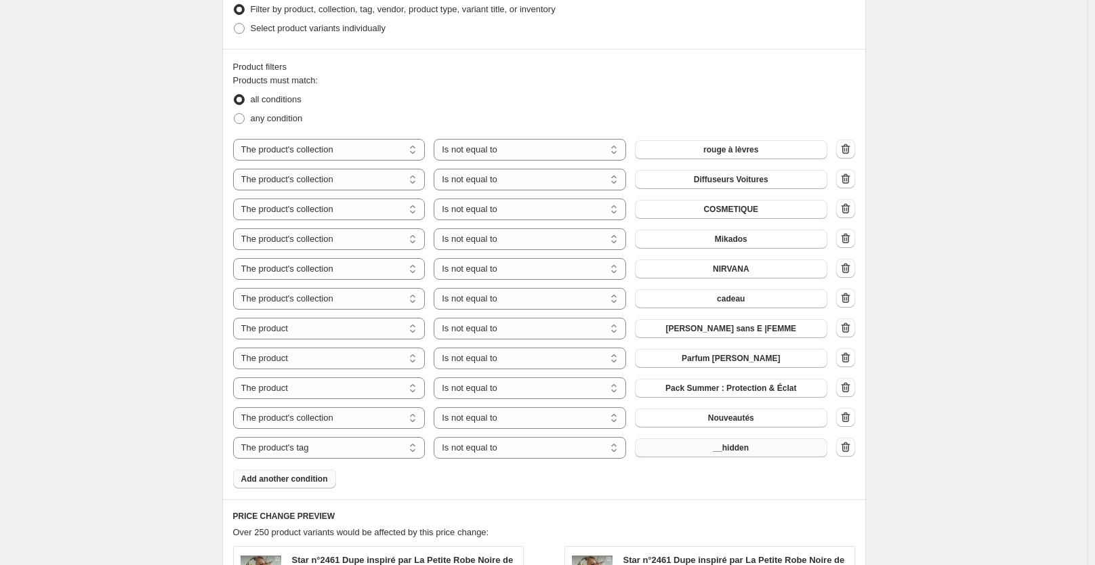
click at [702, 448] on button "__hidden" at bounding box center [731, 448] width 192 height 19
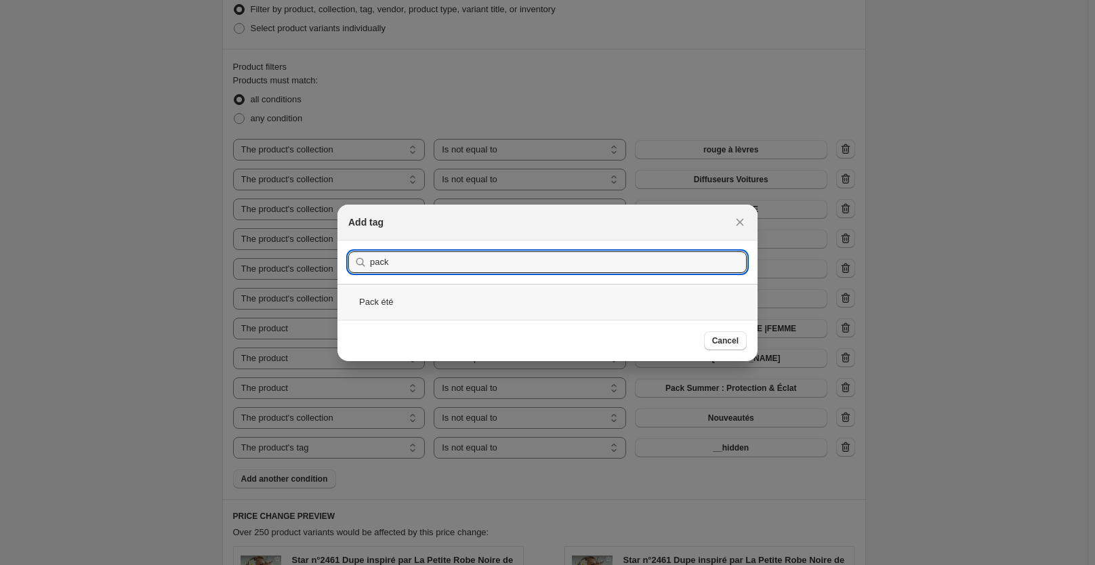
type input "pack"
click at [415, 296] on div "Pack été" at bounding box center [548, 302] width 420 height 36
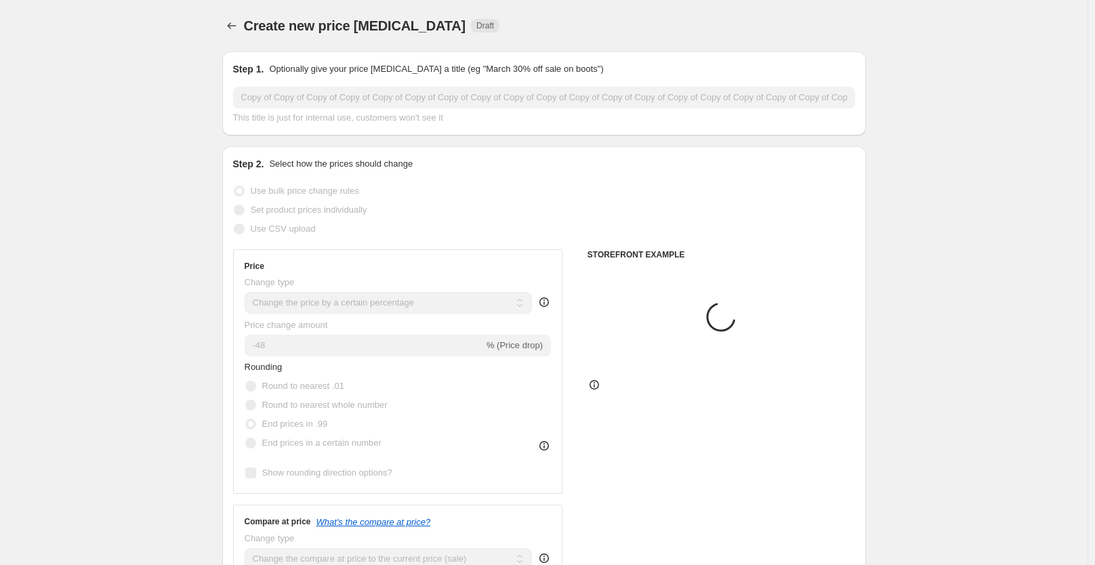
scroll to position [704, 0]
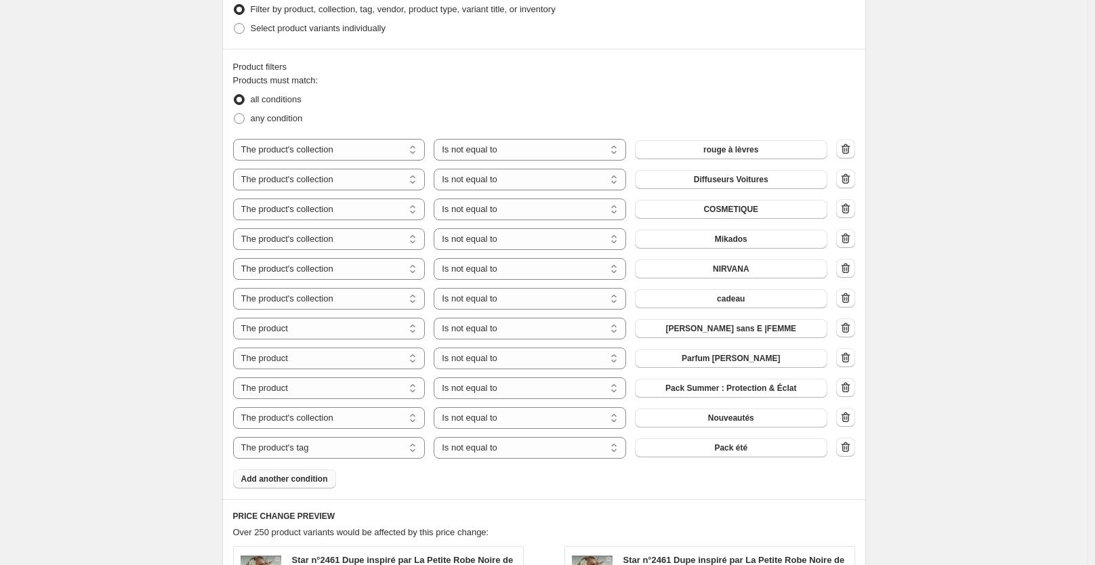
click at [540, 479] on div "Products must match: all conditions any condition The product The product's col…" at bounding box center [544, 281] width 622 height 415
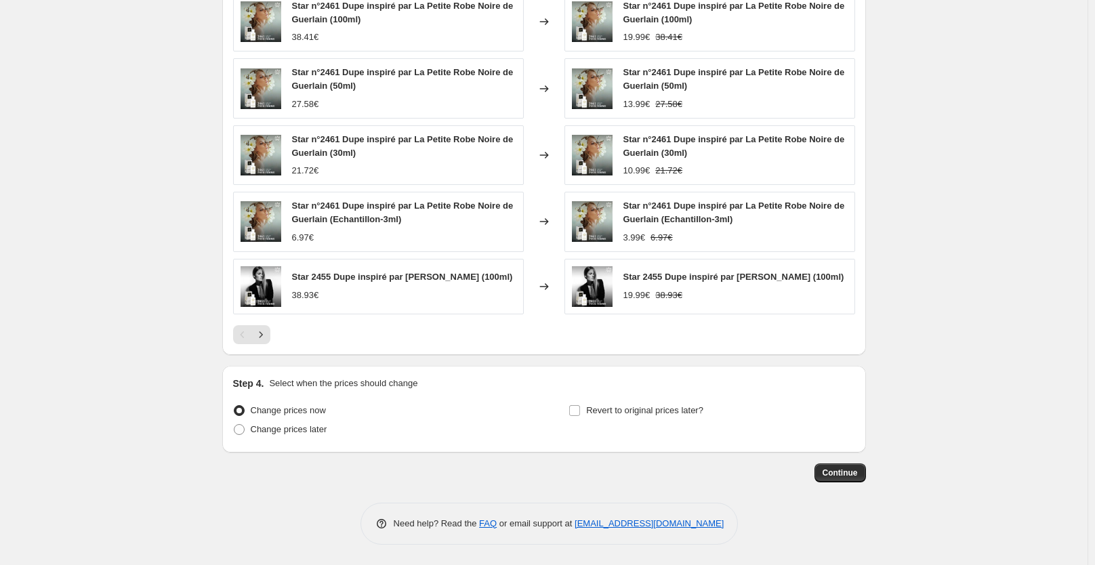
scroll to position [1261, 0]
click at [853, 474] on span "Continue" at bounding box center [840, 473] width 35 height 11
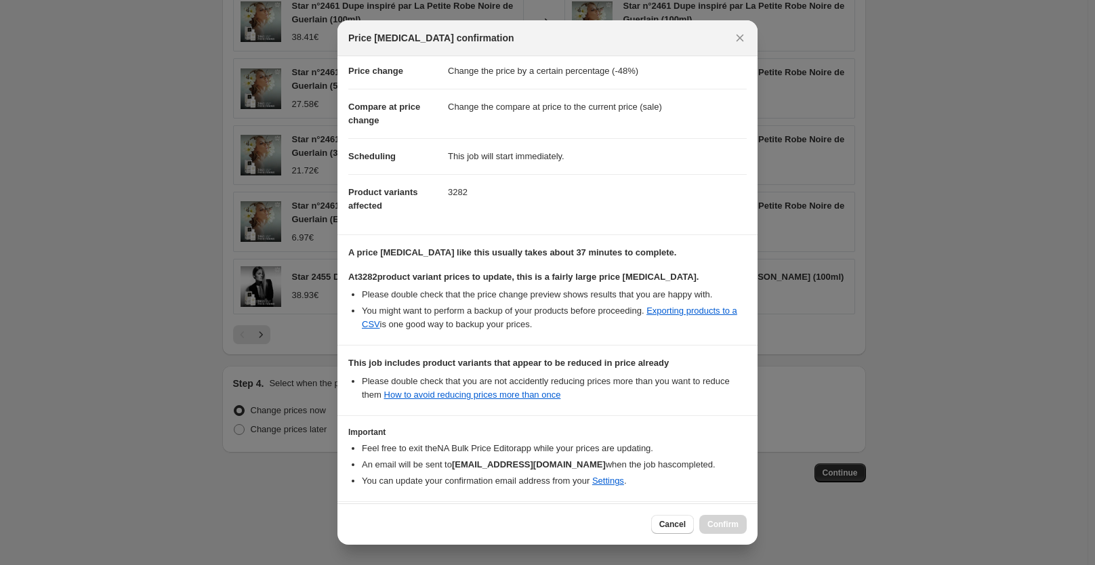
scroll to position [121, 0]
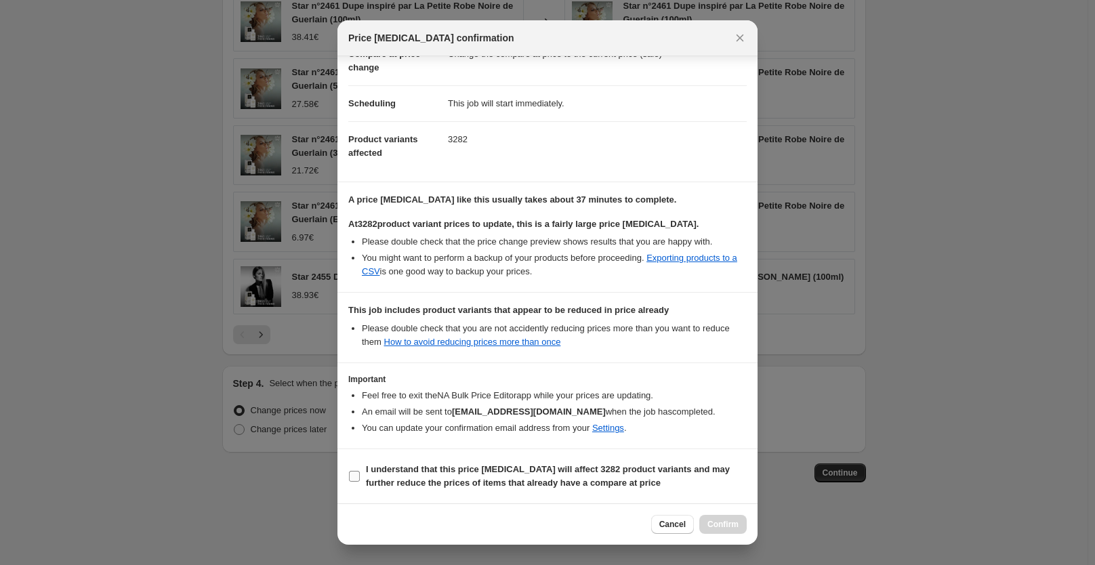
click at [455, 468] on b "I understand that this price [MEDICAL_DATA] will affect 3282 product variants a…" at bounding box center [548, 476] width 364 height 24
click at [360, 471] on input "I understand that this price [MEDICAL_DATA] will affect 3282 product variants a…" at bounding box center [354, 476] width 11 height 11
checkbox input "true"
click at [735, 525] on span "Confirm" at bounding box center [723, 524] width 31 height 11
type input "Copy of Copy of Copy of Copy of Copy of Copy of Copy of Copy of Copy of Copy of…"
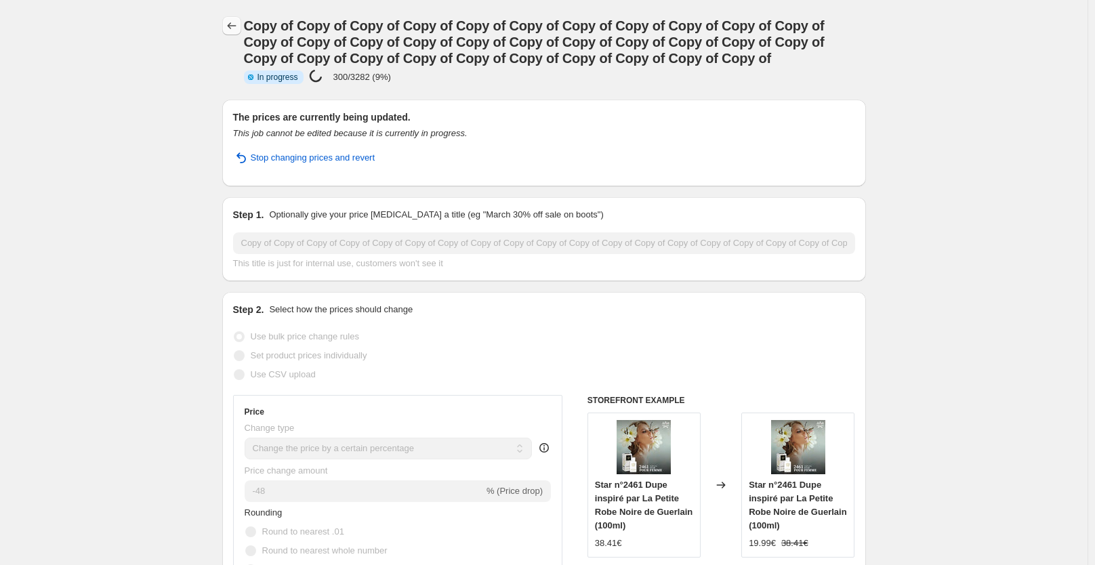
click at [233, 23] on icon "Price change jobs" at bounding box center [232, 26] width 14 height 14
